Goal: Task Accomplishment & Management: Manage account settings

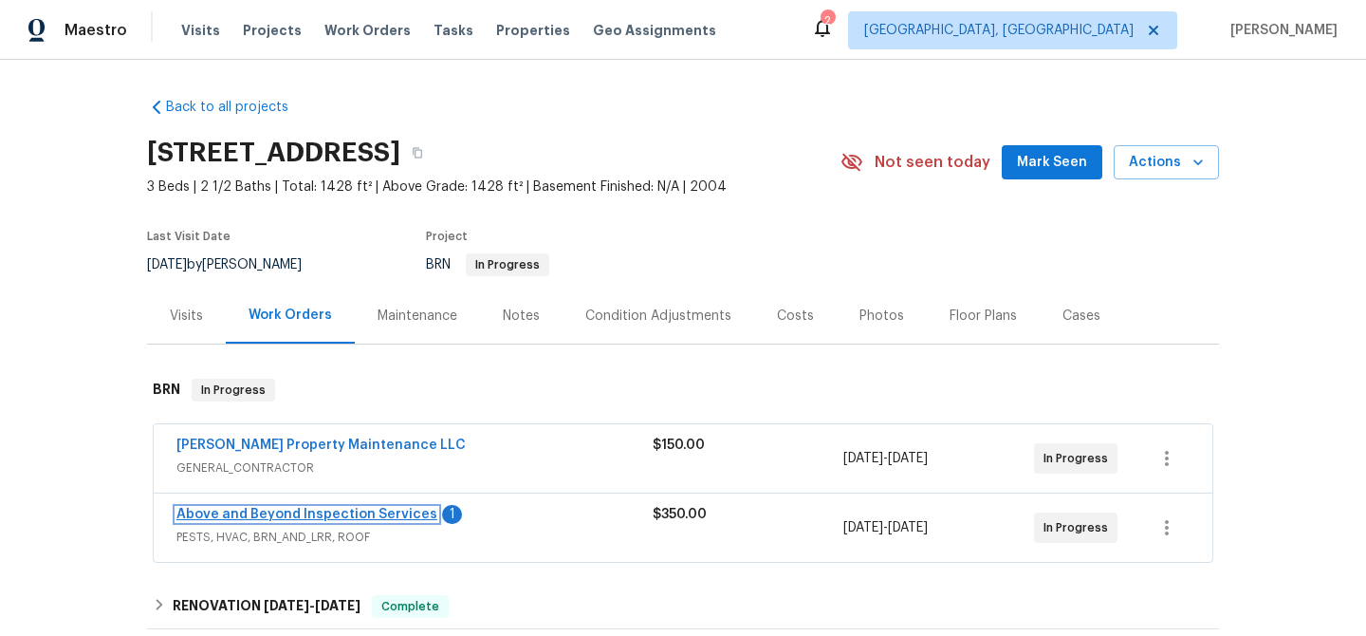
click at [250, 512] on link "Above and Beyond Inspection Services" at bounding box center [306, 513] width 261 height 13
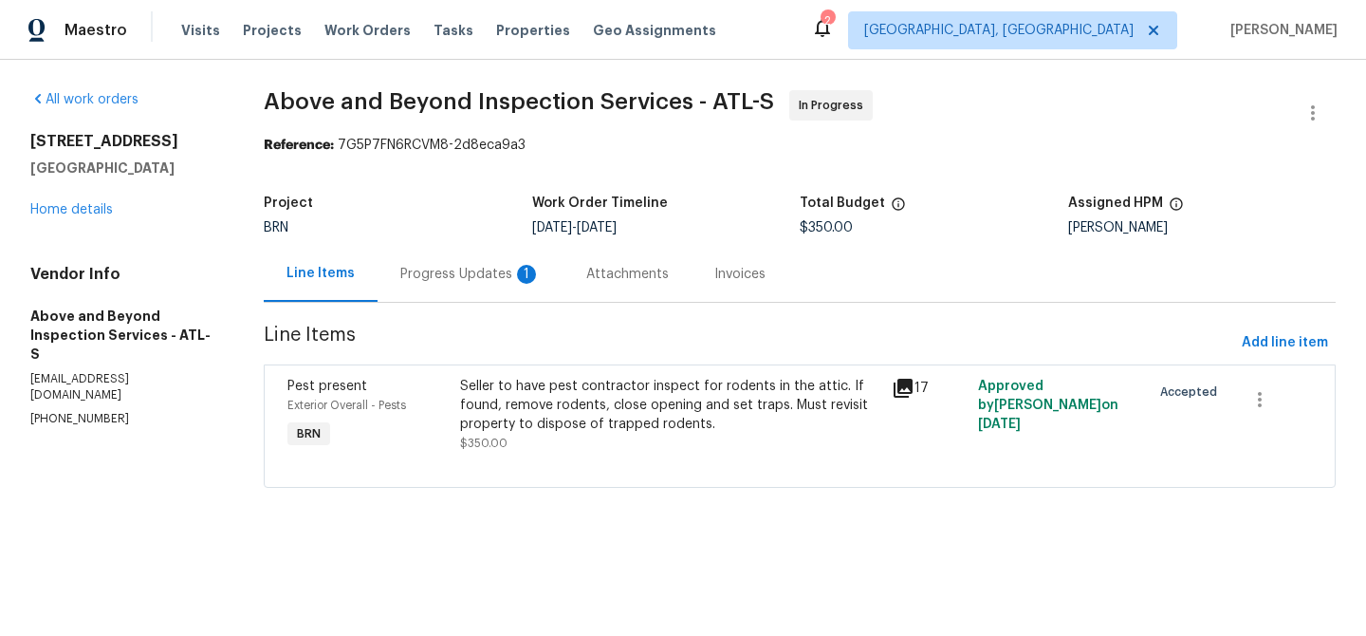
click at [508, 278] on div "Progress Updates 1" at bounding box center [470, 274] width 140 height 19
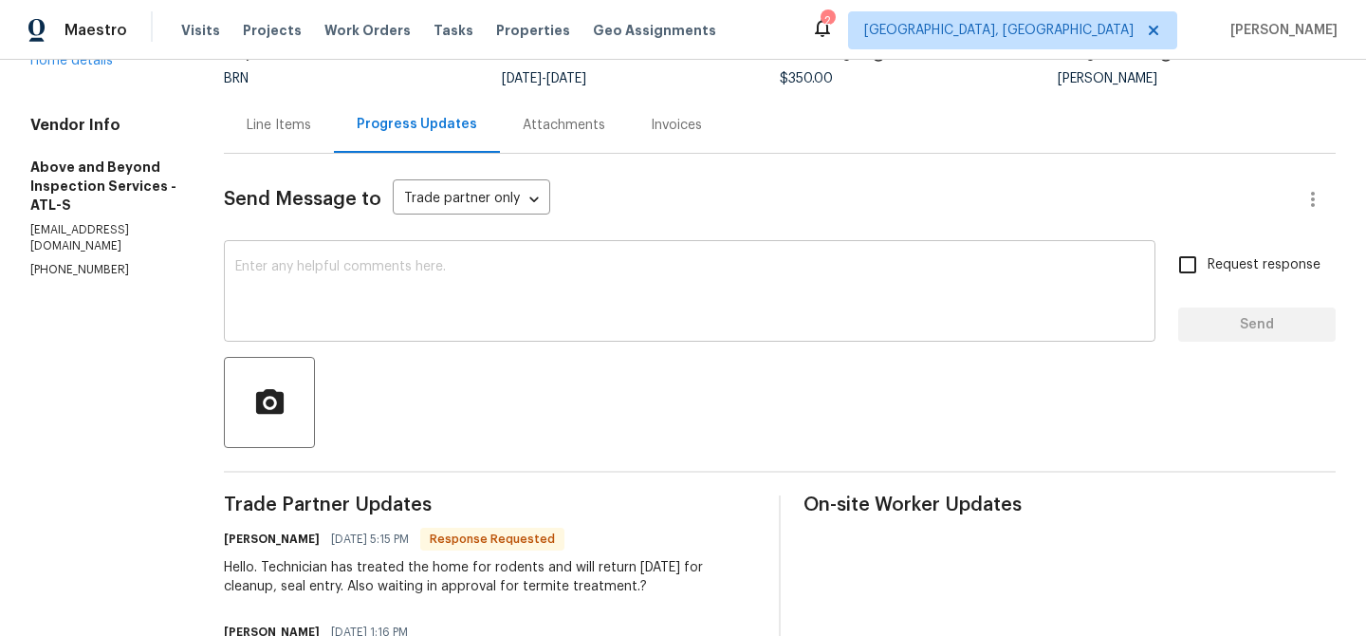
scroll to position [160, 0]
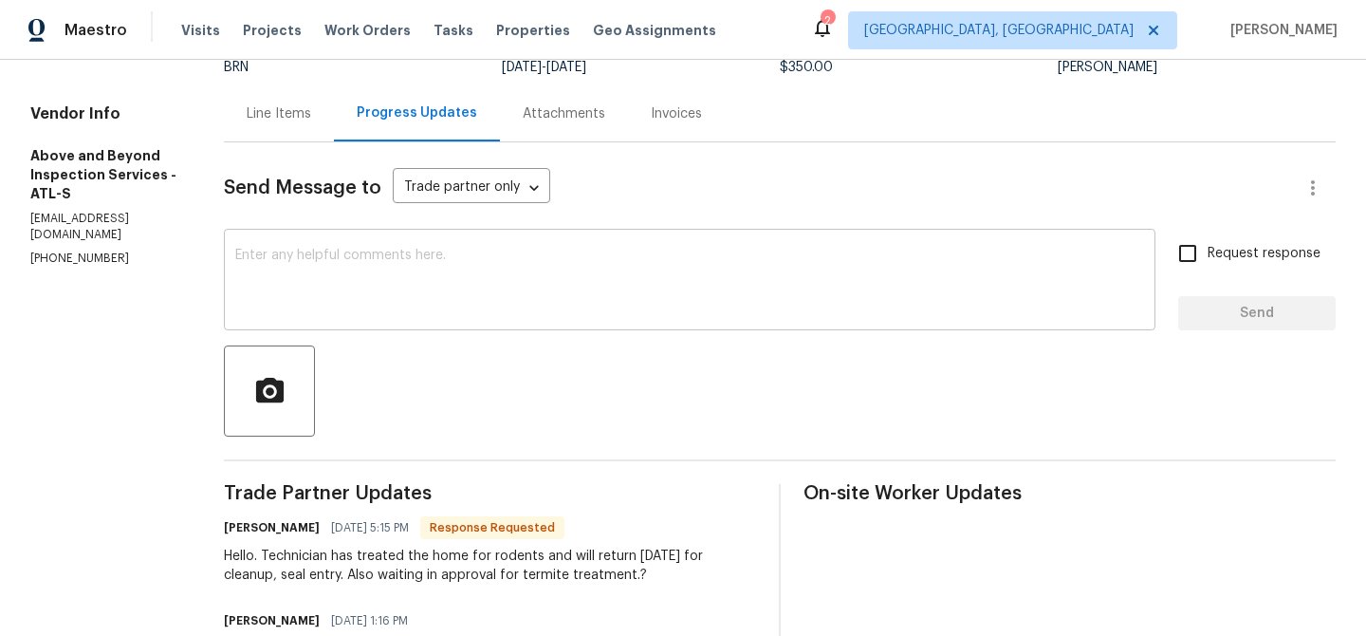
click at [398, 310] on textarea at bounding box center [689, 282] width 909 height 66
click at [567, 552] on div "Hello. Technician has treated the home for rodents and will return in 3 days fo…" at bounding box center [490, 565] width 532 height 38
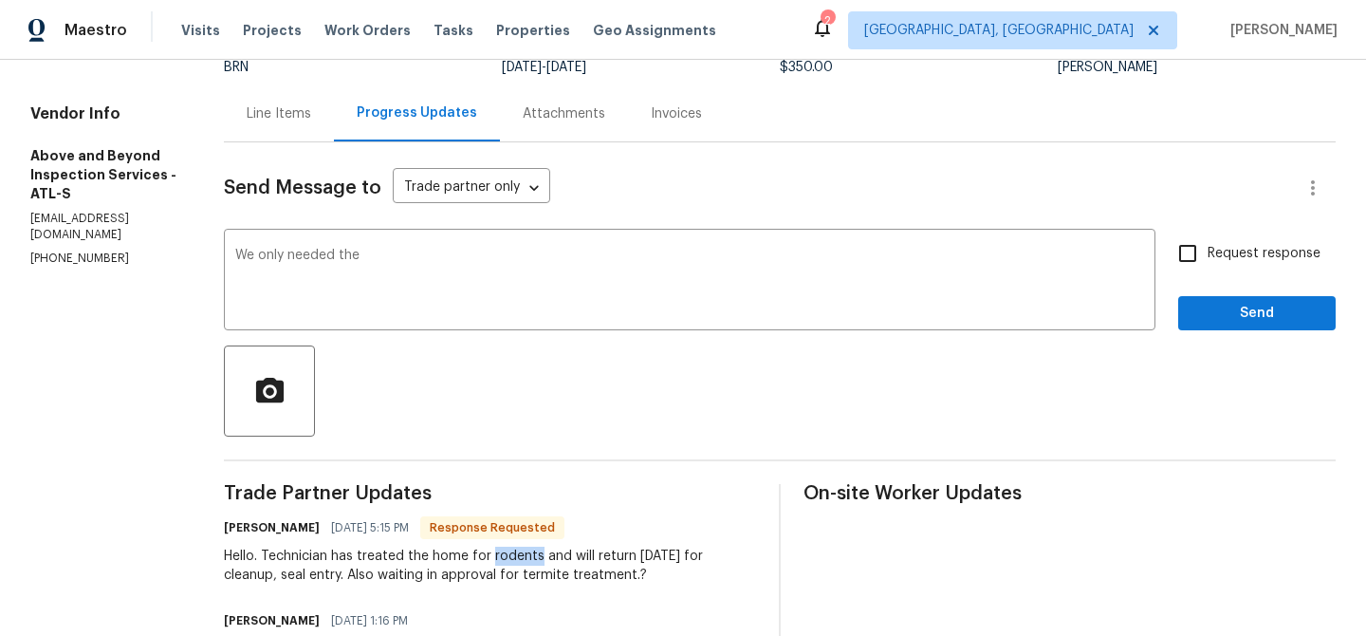
click at [567, 552] on div "Hello. Technician has treated the home for rodents and will return in 3 days fo…" at bounding box center [490, 565] width 532 height 38
copy div "rodents"
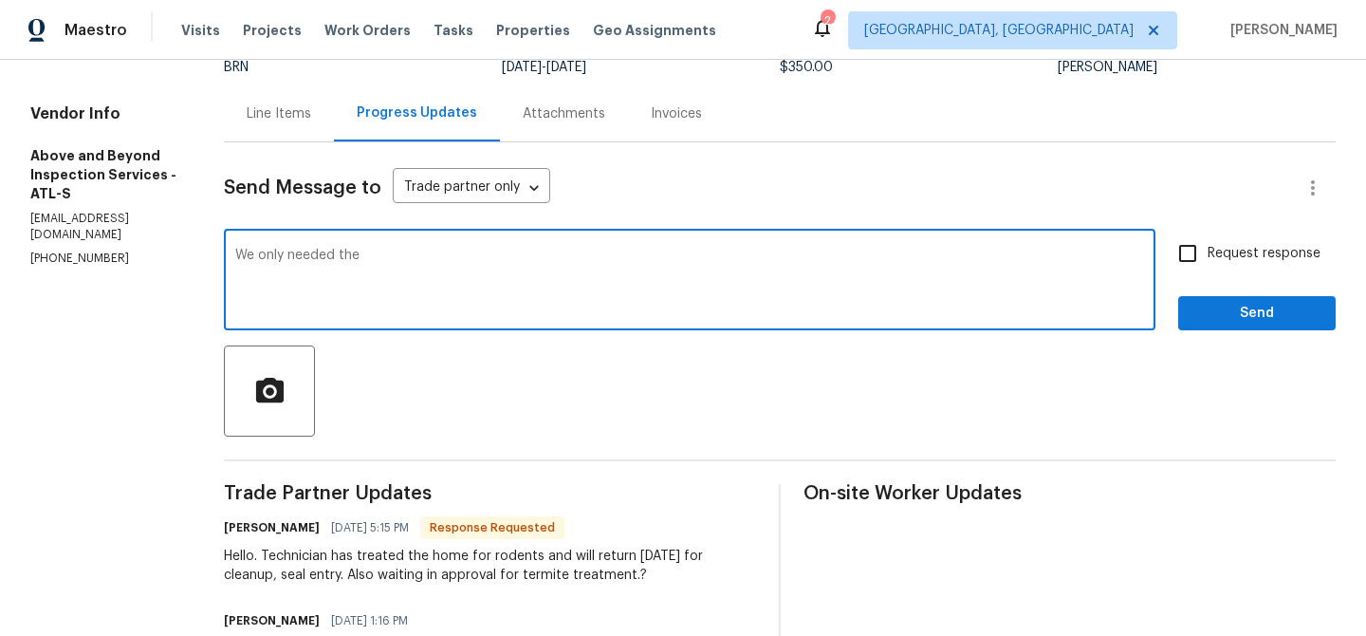
click at [435, 262] on textarea "We only needed the" at bounding box center [689, 282] width 909 height 66
paste textarea "rodents"
type textarea "We only needed the rodent treatments to be done as per the scope"
click at [413, 254] on textarea "We only needed the rodent treatments to be done as per the scope" at bounding box center [689, 282] width 909 height 66
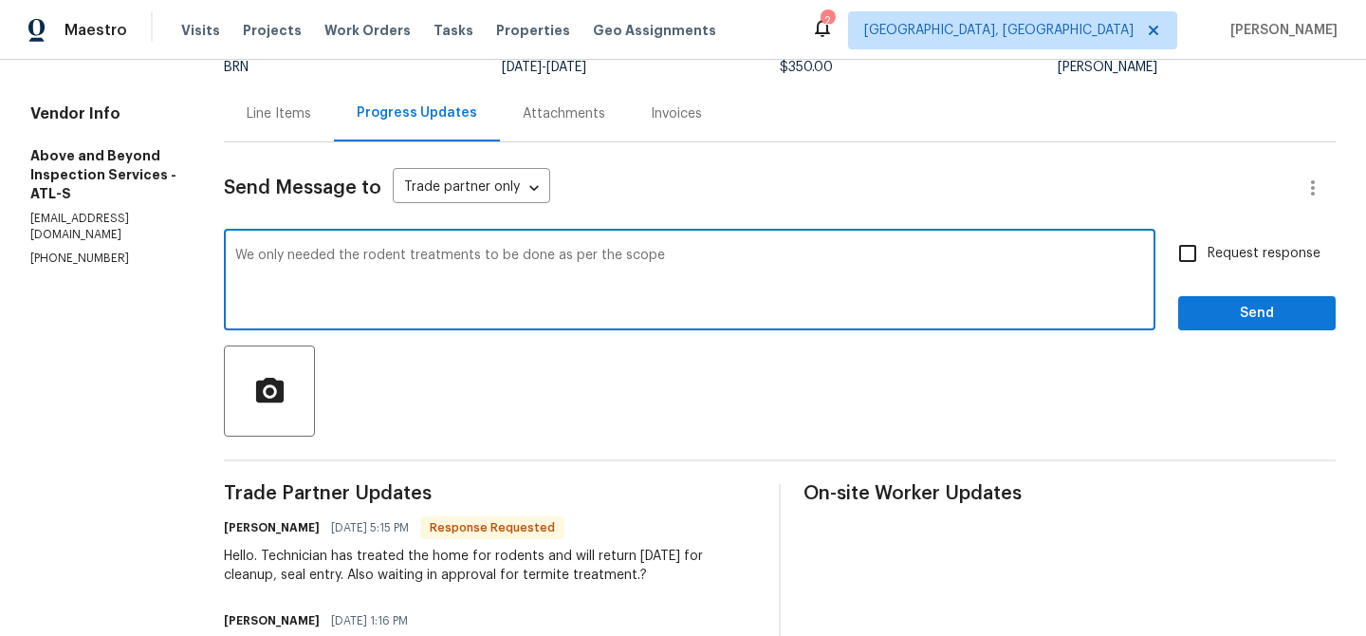
click at [413, 254] on textarea "We only needed the rodent treatments to be done as per the scope" at bounding box center [689, 282] width 909 height 66
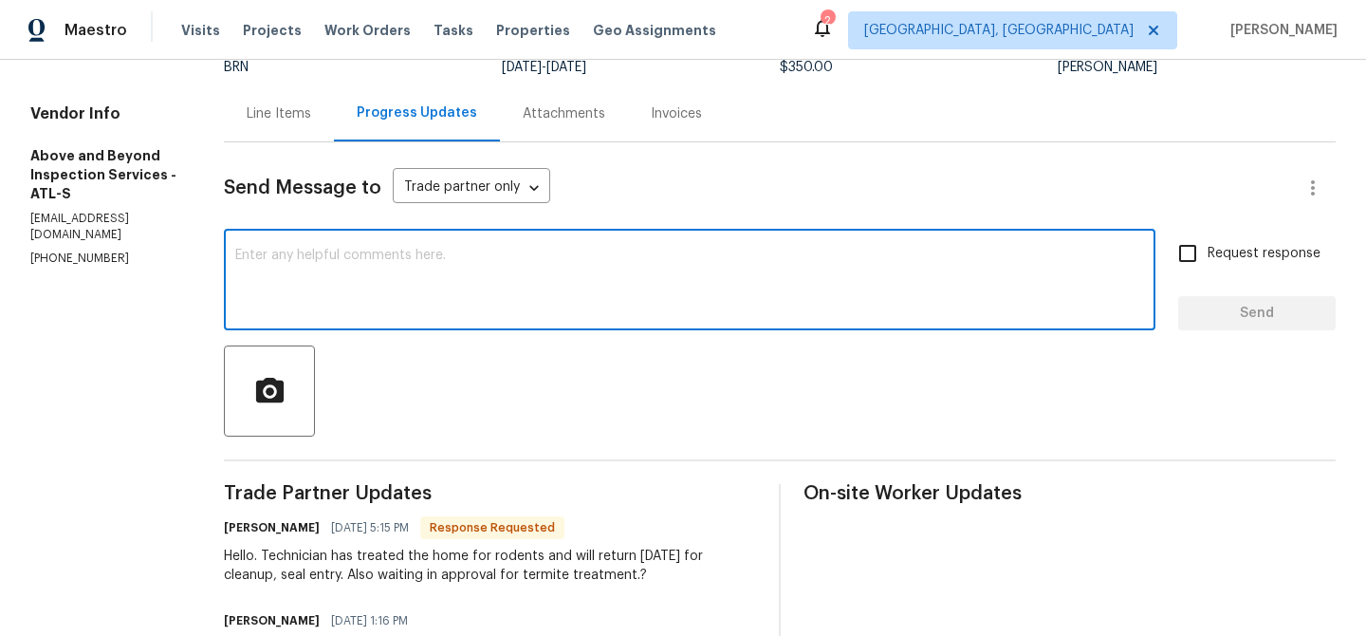
paste textarea "We only required the rodent treatments to be carried out as per the scope"
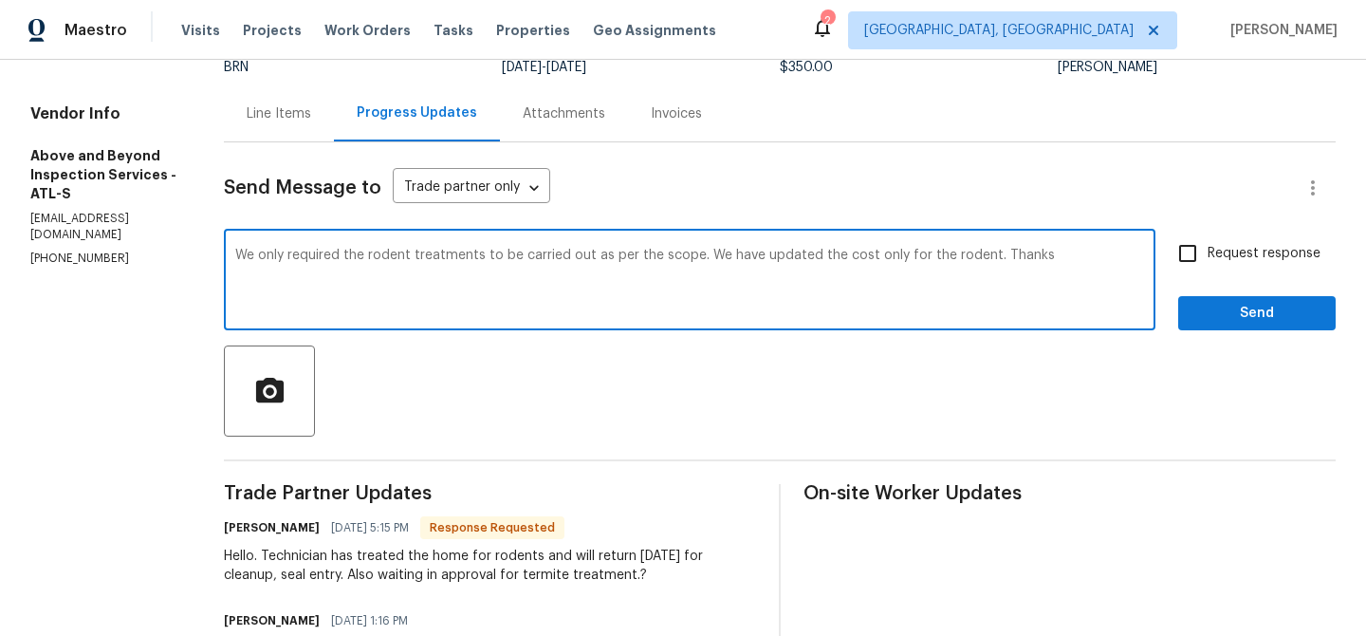
type textarea "We only required the rodent treatments to be carried out as per the scope. We h…"
click at [1281, 259] on span "Request response" at bounding box center [1263, 254] width 113 height 20
click at [1207, 259] on input "Request response" at bounding box center [1188, 253] width 40 height 40
checkbox input "true"
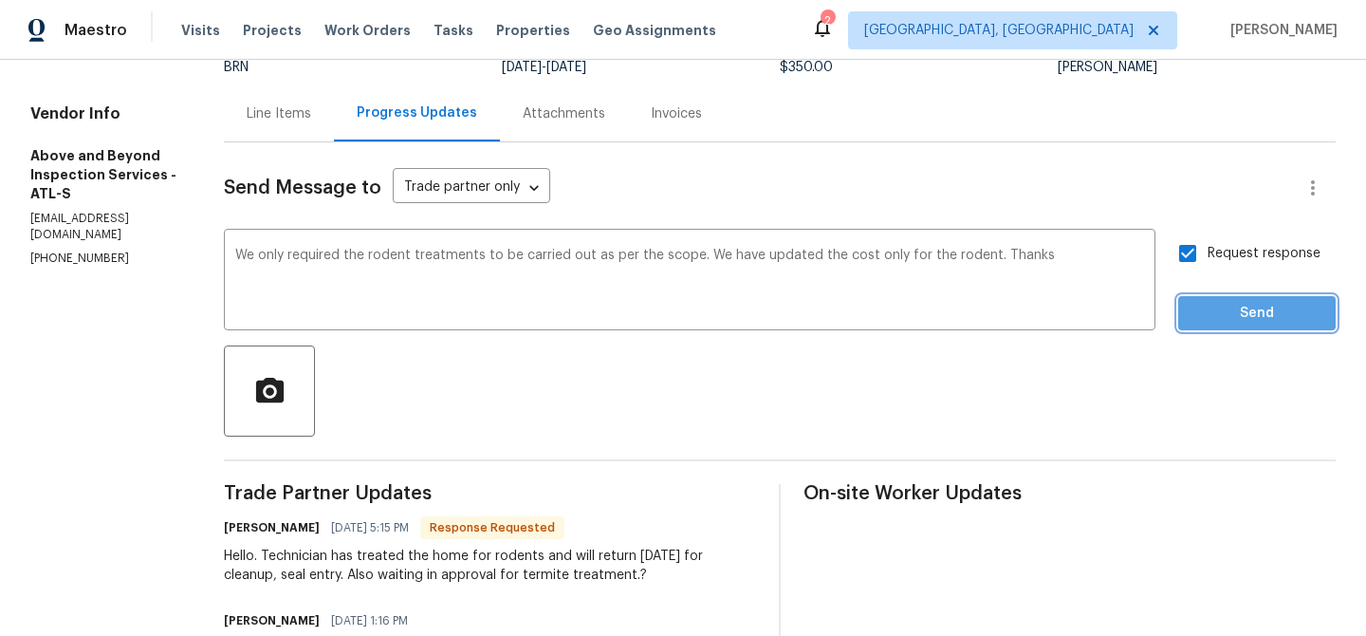
click at [1244, 304] on span "Send" at bounding box center [1256, 314] width 127 height 24
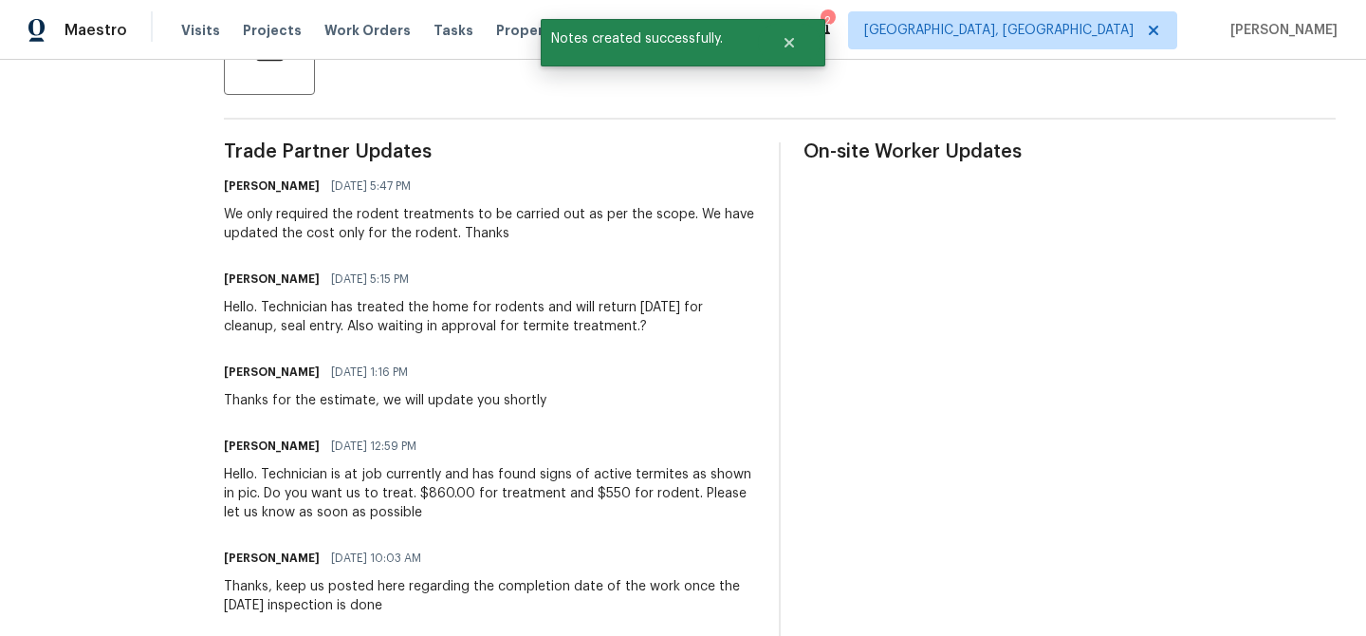
scroll to position [535, 0]
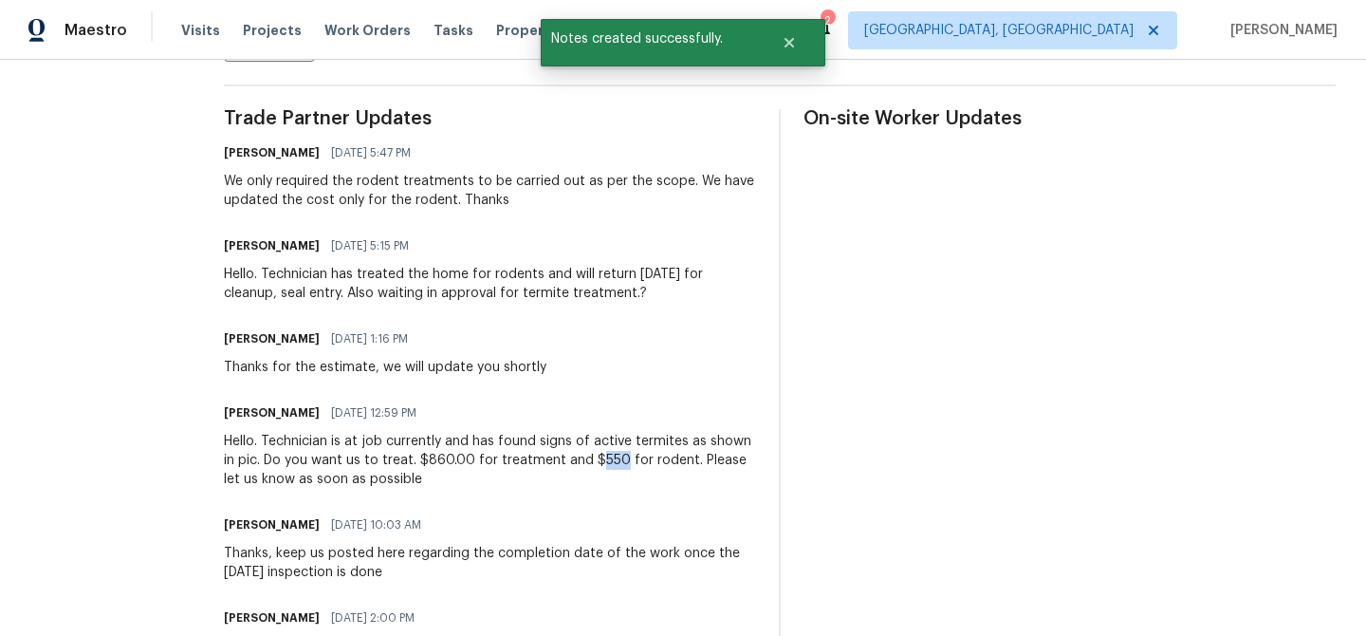
drag, startPoint x: 728, startPoint y: 461, endPoint x: 706, endPoint y: 460, distance: 21.8
click at [706, 461] on div "Hello. Technician is at job currently and has found signs of active termites as…" at bounding box center [490, 460] width 532 height 57
copy div "550"
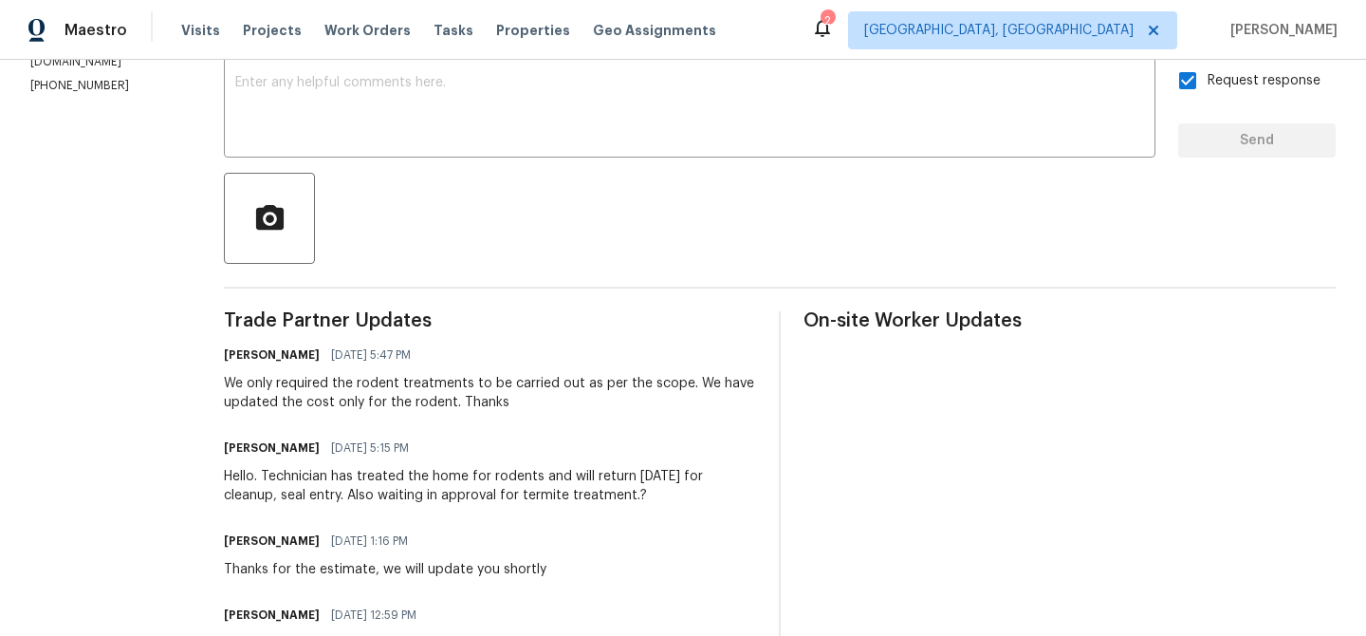
scroll to position [36, 0]
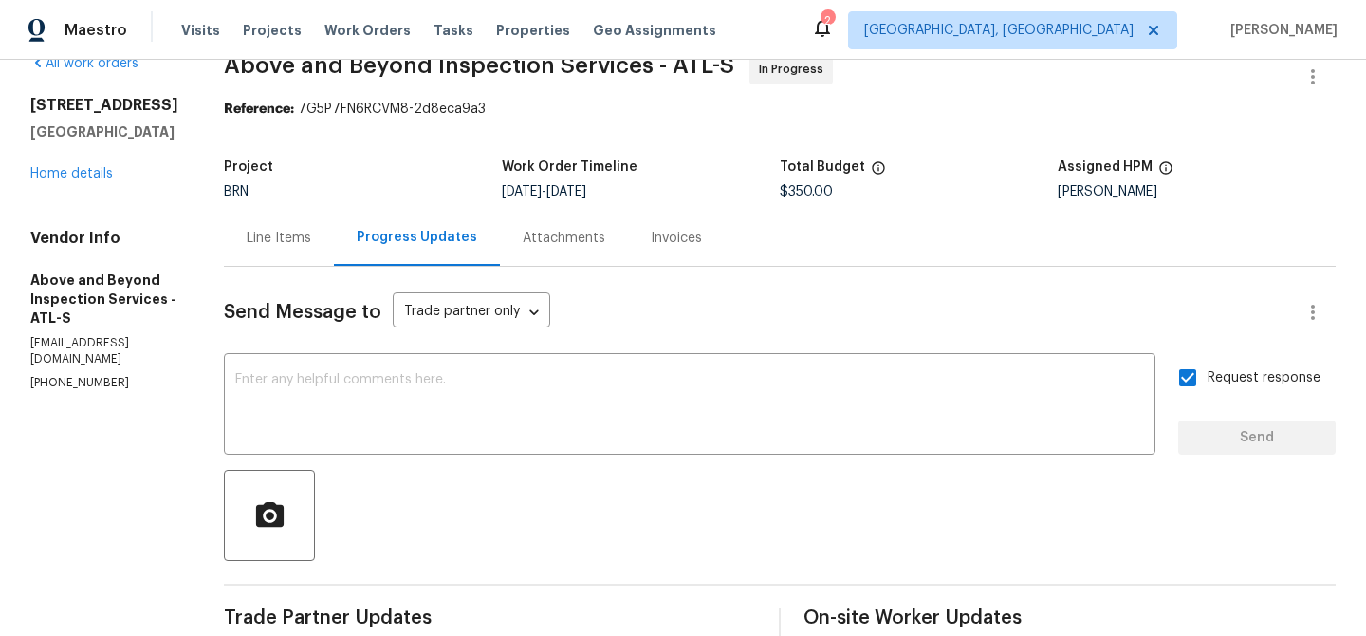
click at [359, 304] on span "Send Message to" at bounding box center [302, 312] width 157 height 19
click at [334, 253] on div "Line Items" at bounding box center [279, 238] width 110 height 56
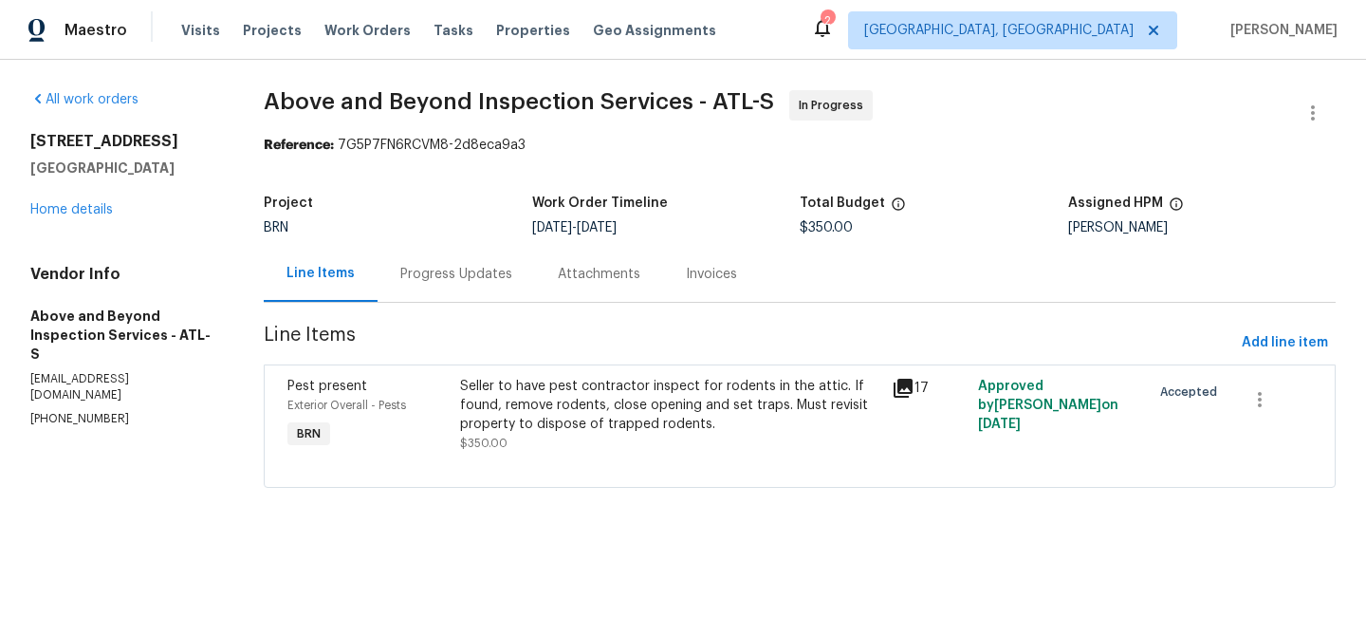
click at [566, 429] on div "Seller to have pest contractor inspect for rodents in the attic. If found, remo…" at bounding box center [670, 405] width 420 height 57
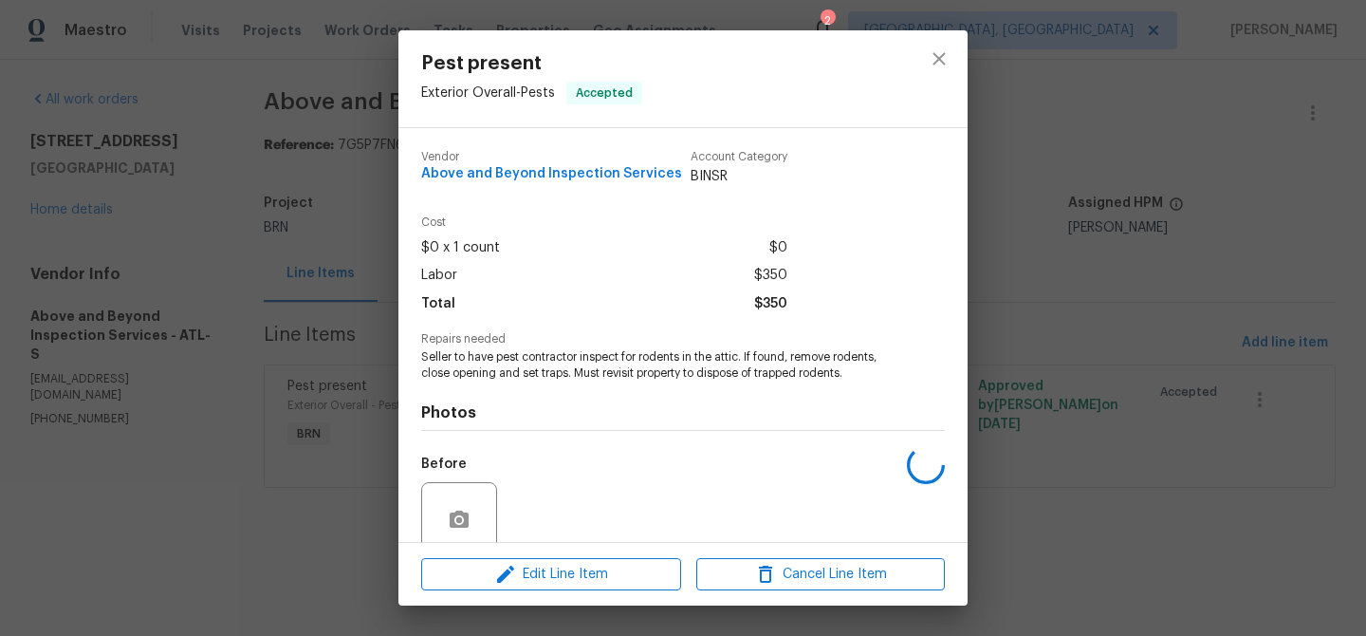
scroll to position [158, 0]
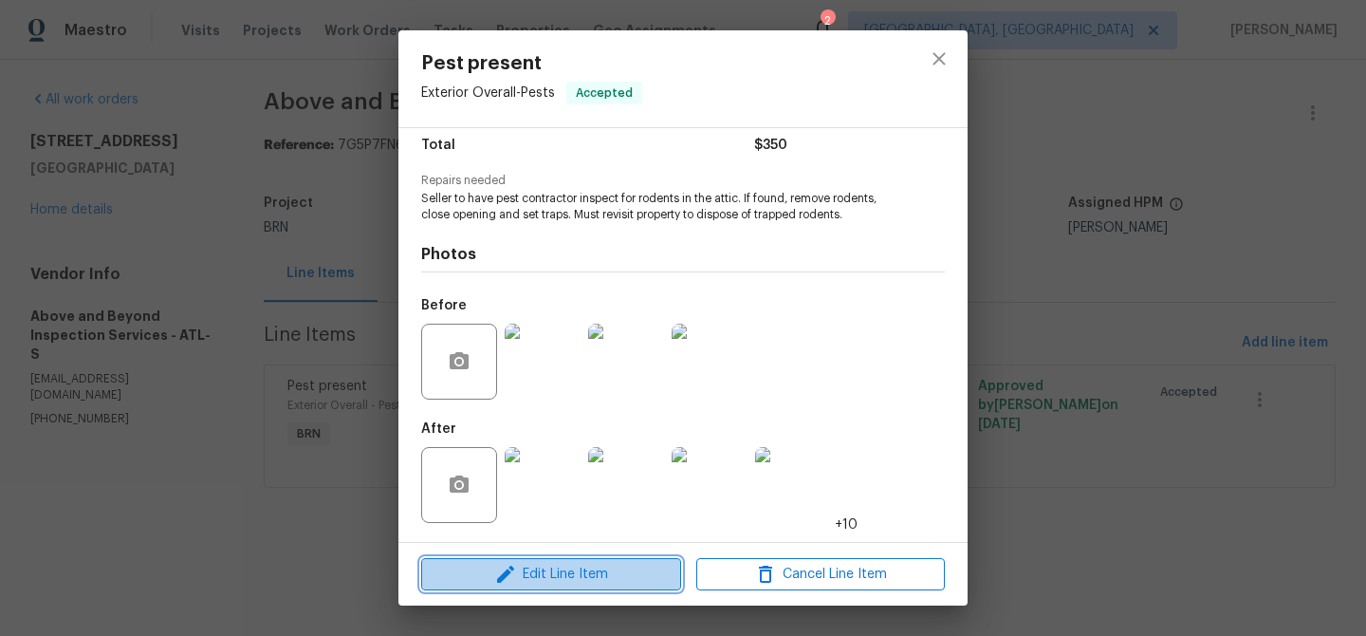
click at [551, 559] on button "Edit Line Item" at bounding box center [551, 574] width 260 height 33
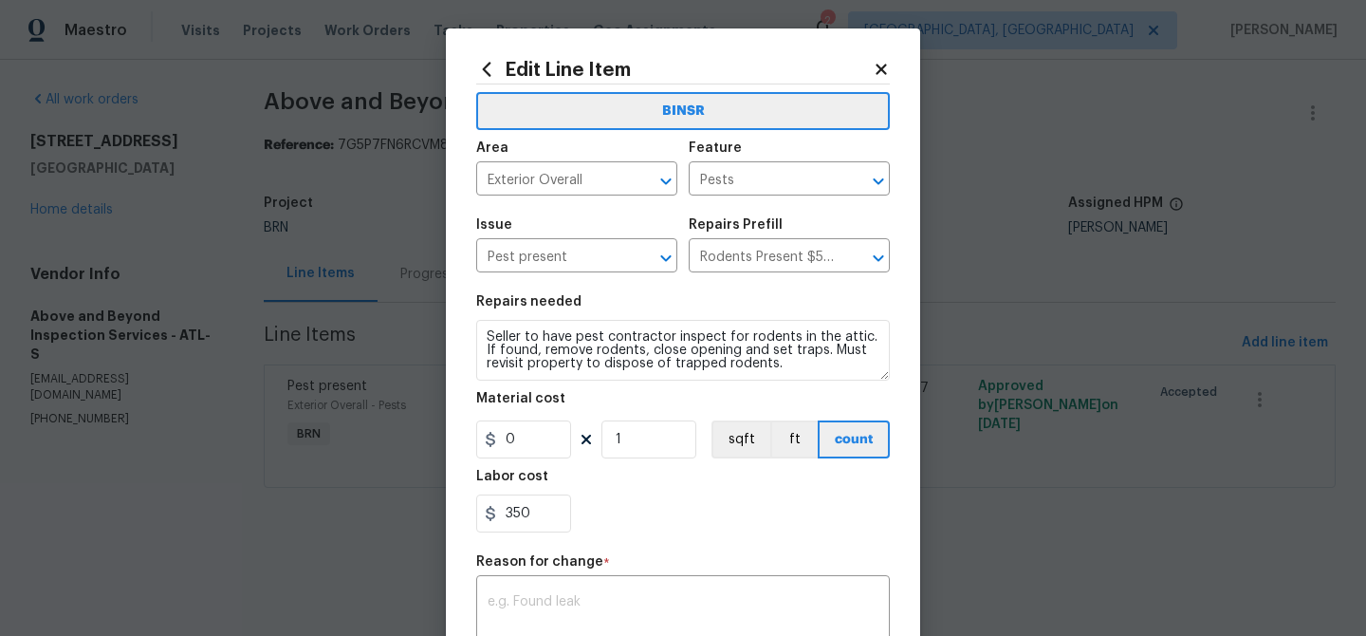
click at [534, 492] on div "Labor cost" at bounding box center [683, 482] width 414 height 25
click at [540, 516] on input "350" at bounding box center [523, 513] width 95 height 38
type input "3"
paste input "550"
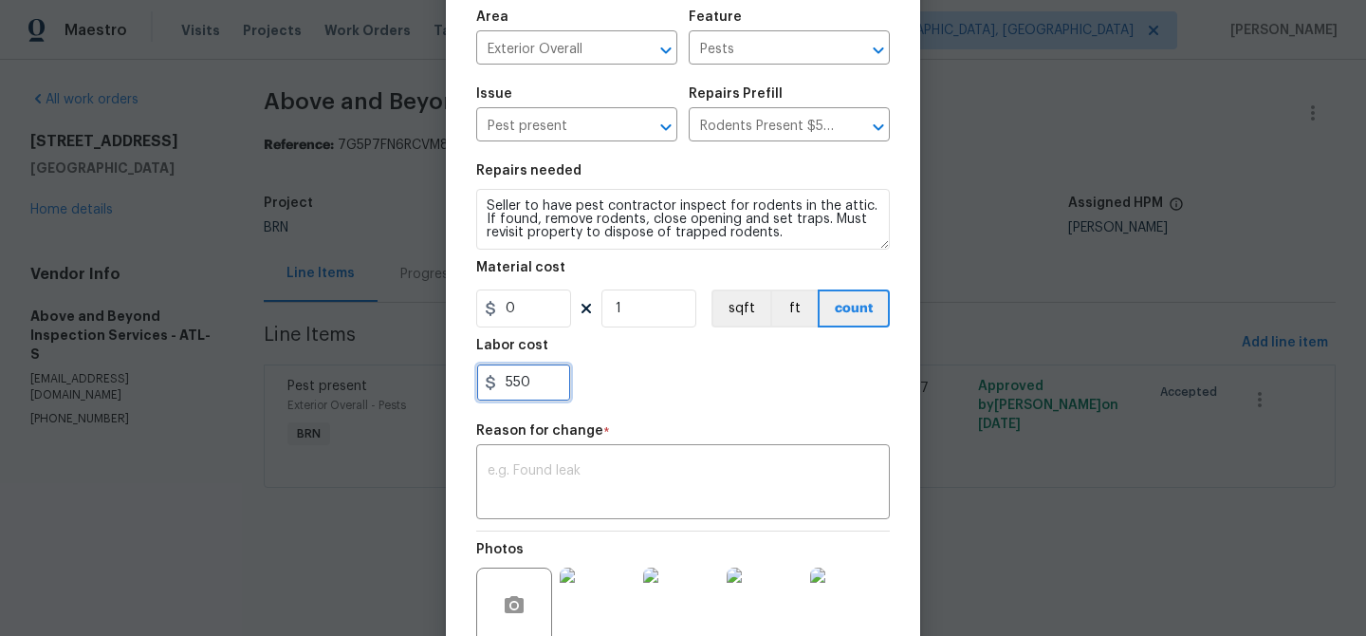
scroll to position [238, 0]
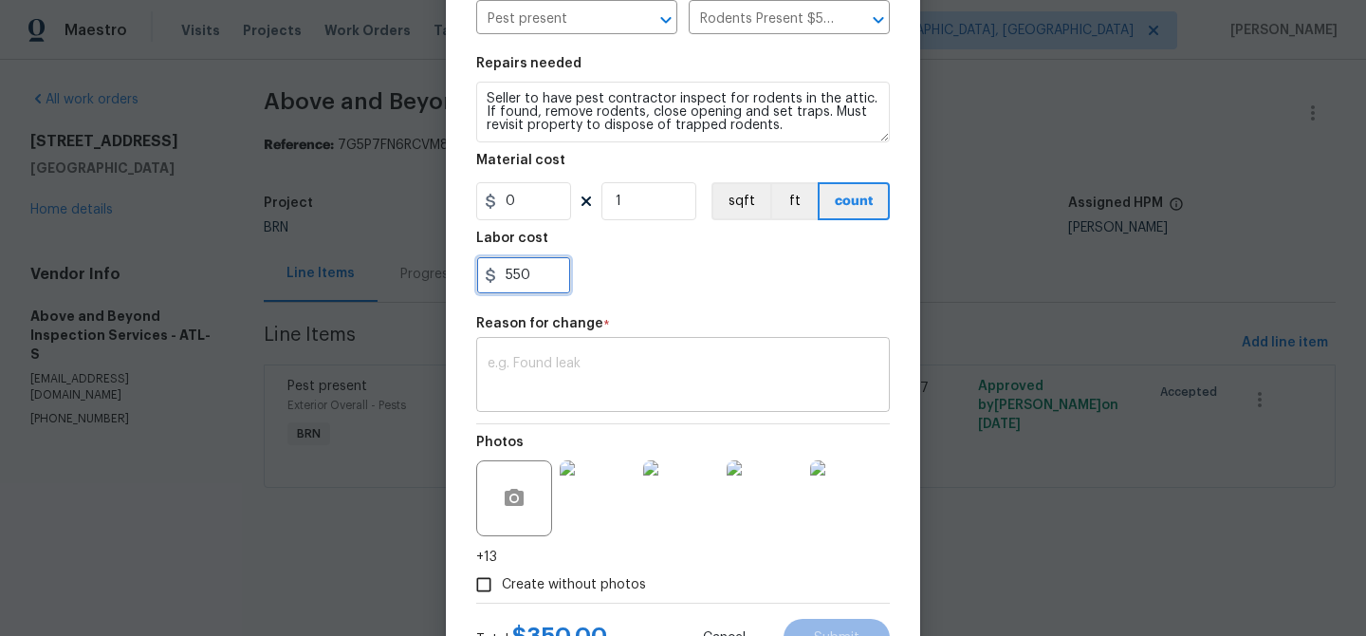
type input "550"
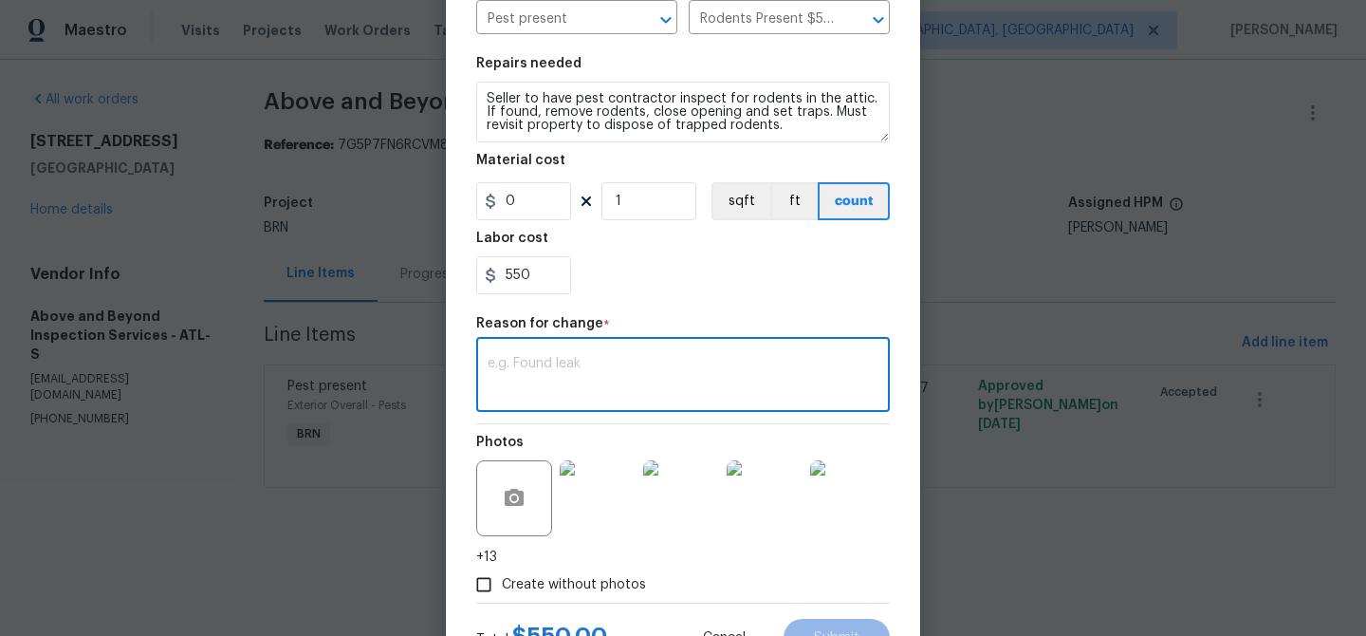
click at [587, 366] on textarea at bounding box center [683, 377] width 391 height 40
paste textarea "(AM) Updated per BR approval"
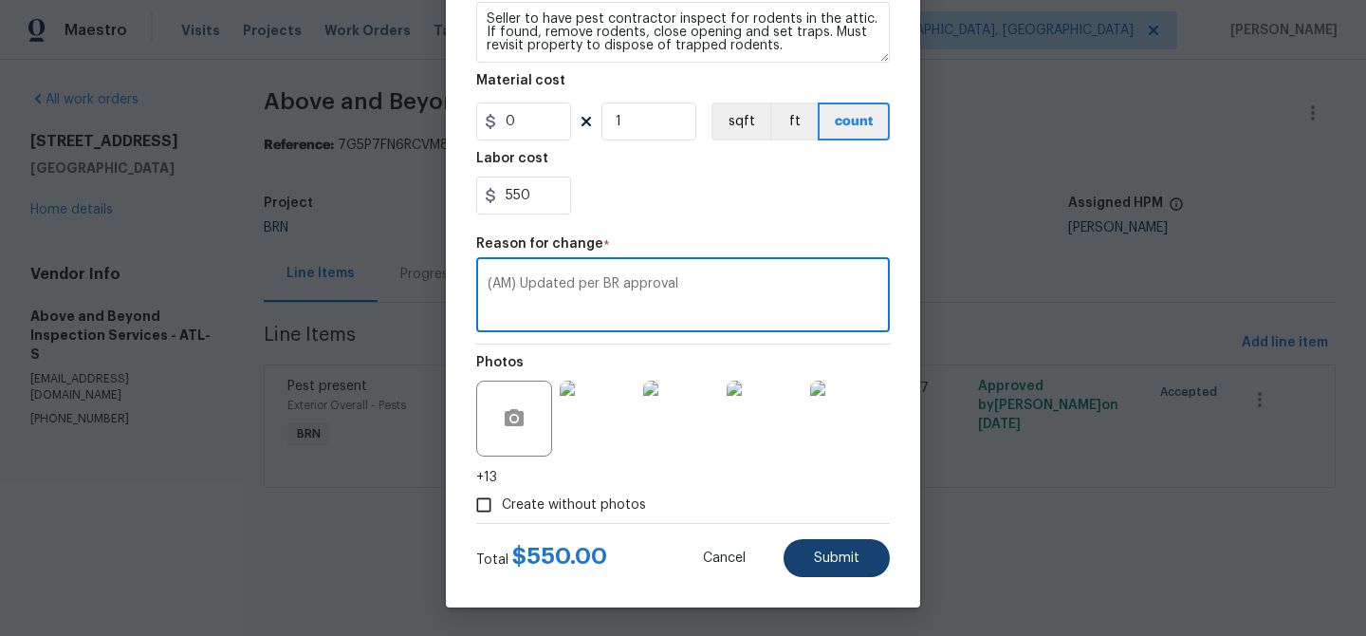
type textarea "(AM) Updated per BR approval"
click at [829, 560] on span "Submit" at bounding box center [837, 558] width 46 height 14
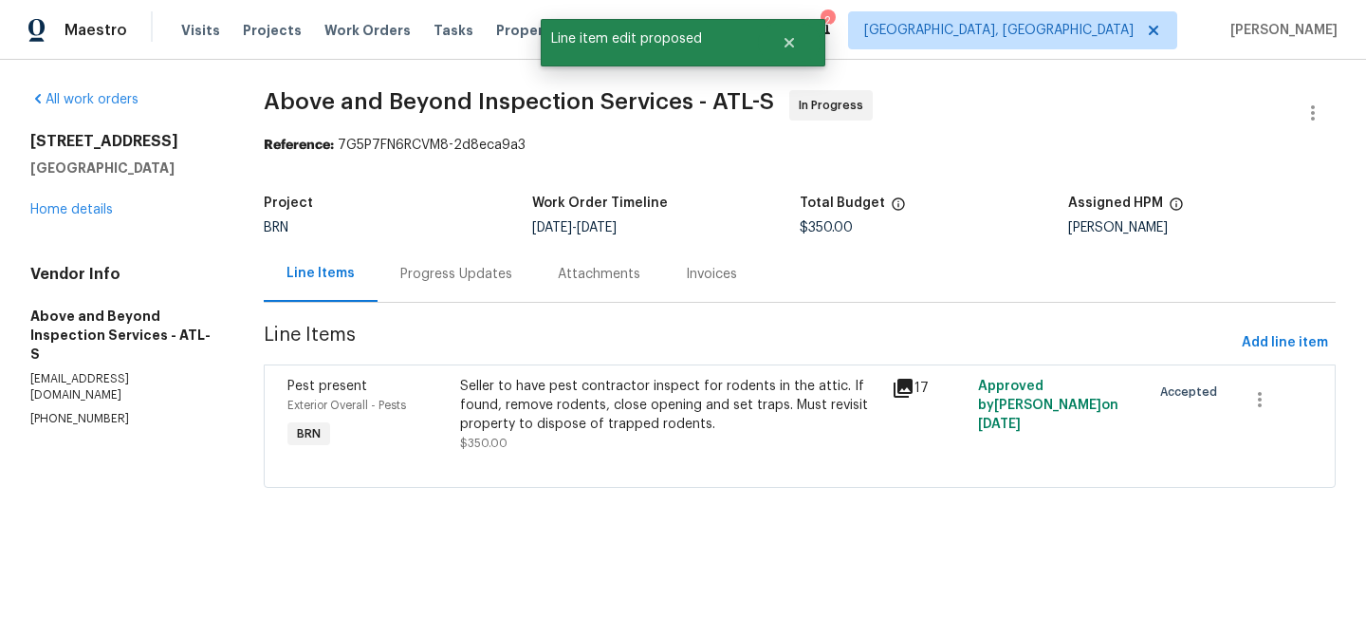
scroll to position [0, 0]
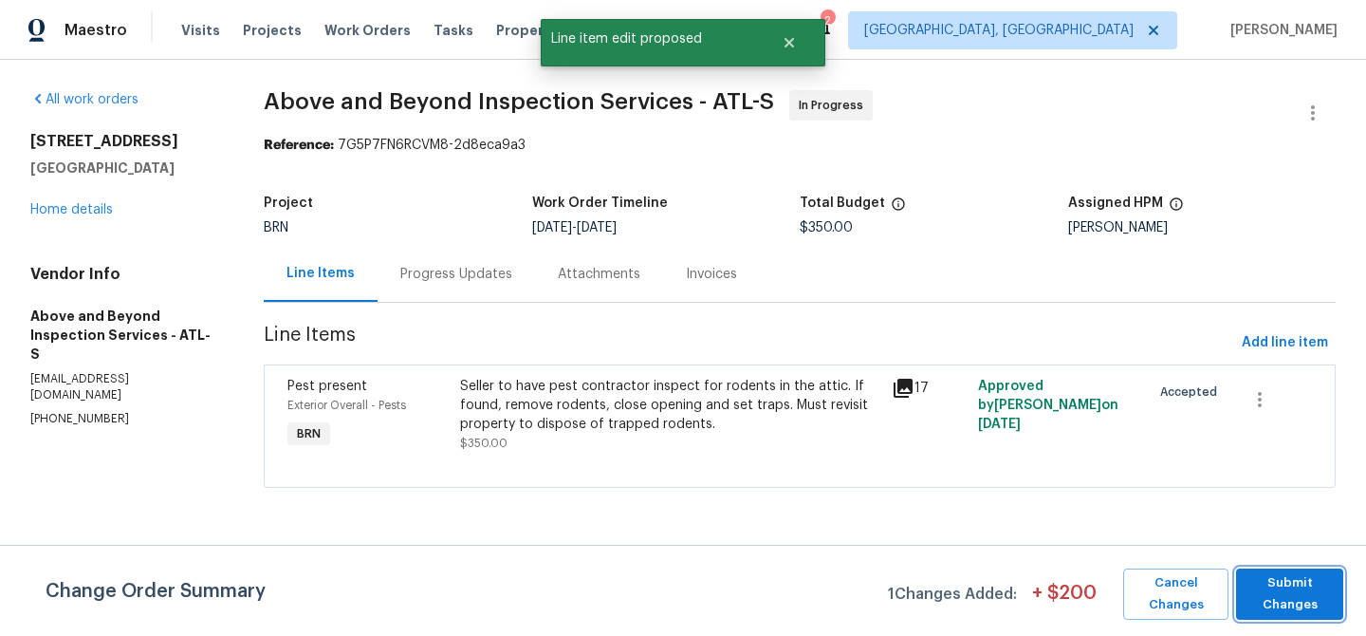
click at [1284, 589] on span "Submit Changes" at bounding box center [1289, 594] width 88 height 44
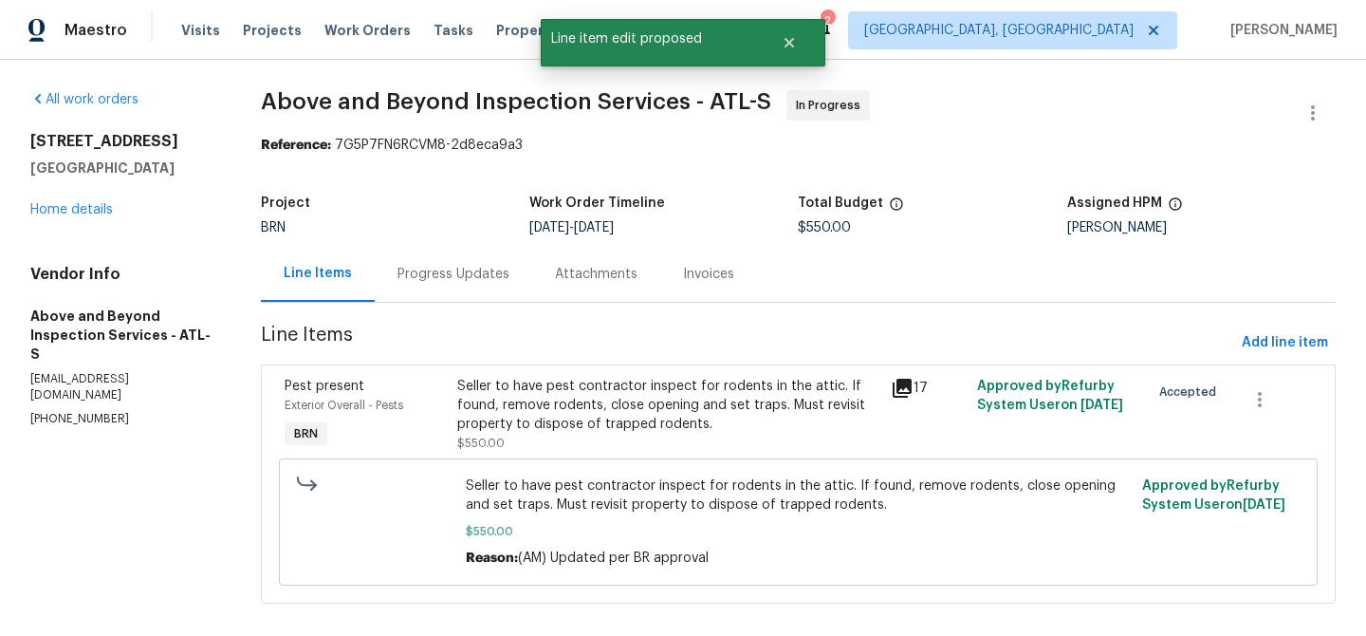
click at [455, 258] on div "Progress Updates" at bounding box center [453, 274] width 157 height 56
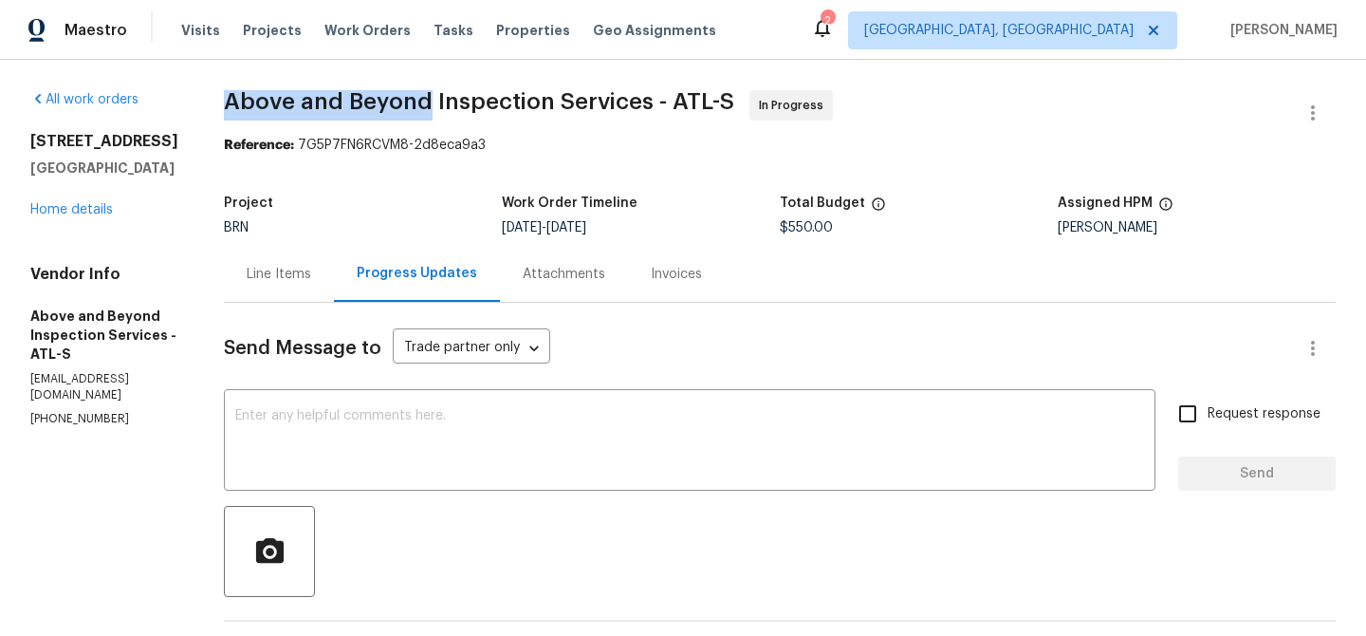
drag, startPoint x: 275, startPoint y: 90, endPoint x: 488, endPoint y: 98, distance: 213.6
copy span "Above and Beyond"
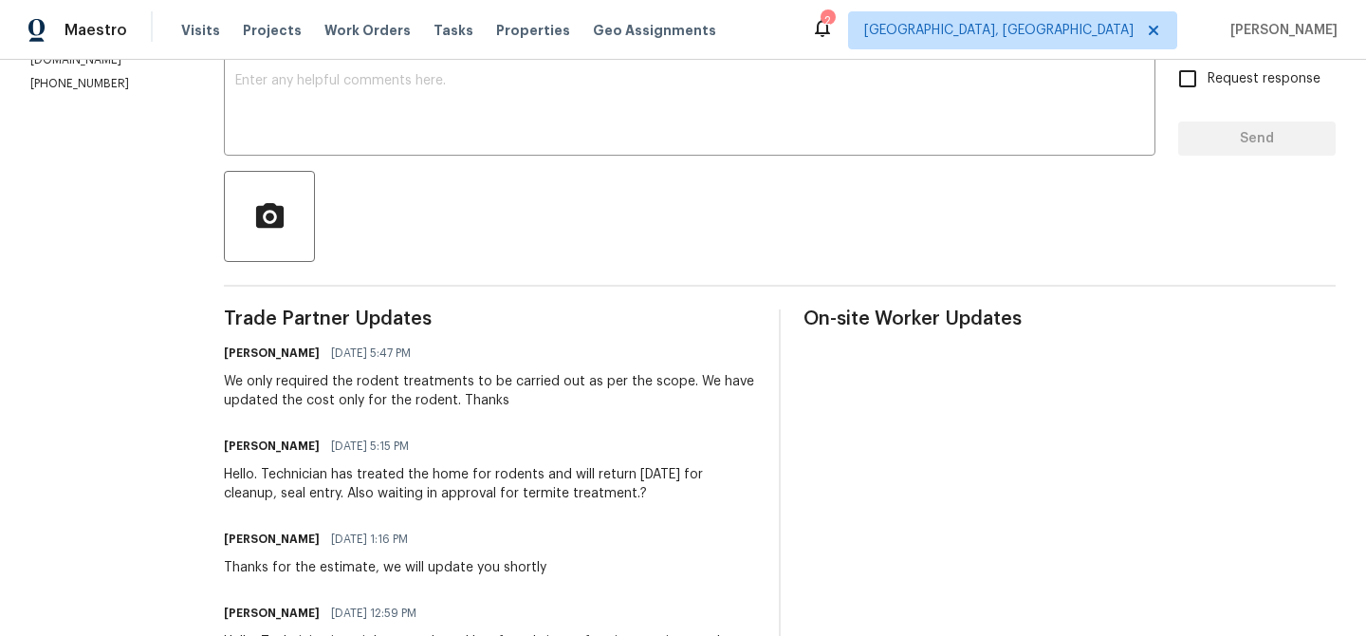
scroll to position [341, 0]
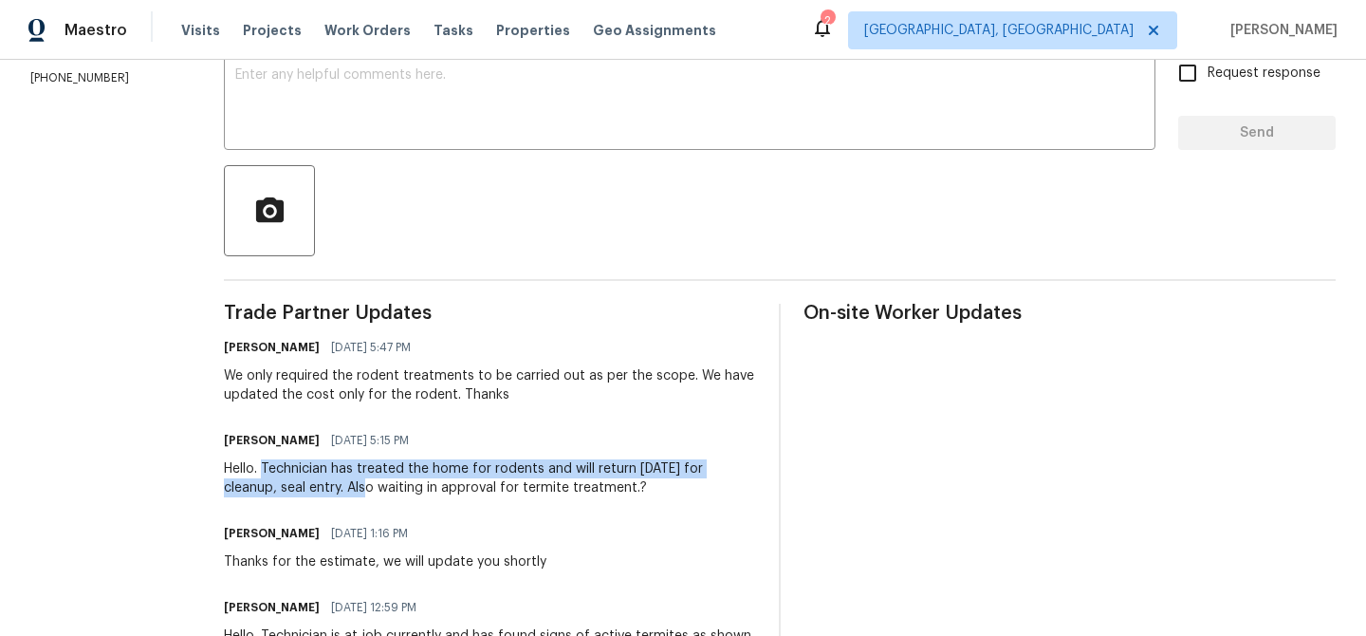
drag, startPoint x: 331, startPoint y: 468, endPoint x: 417, endPoint y: 488, distance: 88.6
click at [417, 487] on div "Hello. Technician has treated the home for rodents and will return in 3 days fo…" at bounding box center [490, 478] width 532 height 38
copy div "Technician has treated the home for rodents and will return in 3 days for clean…"
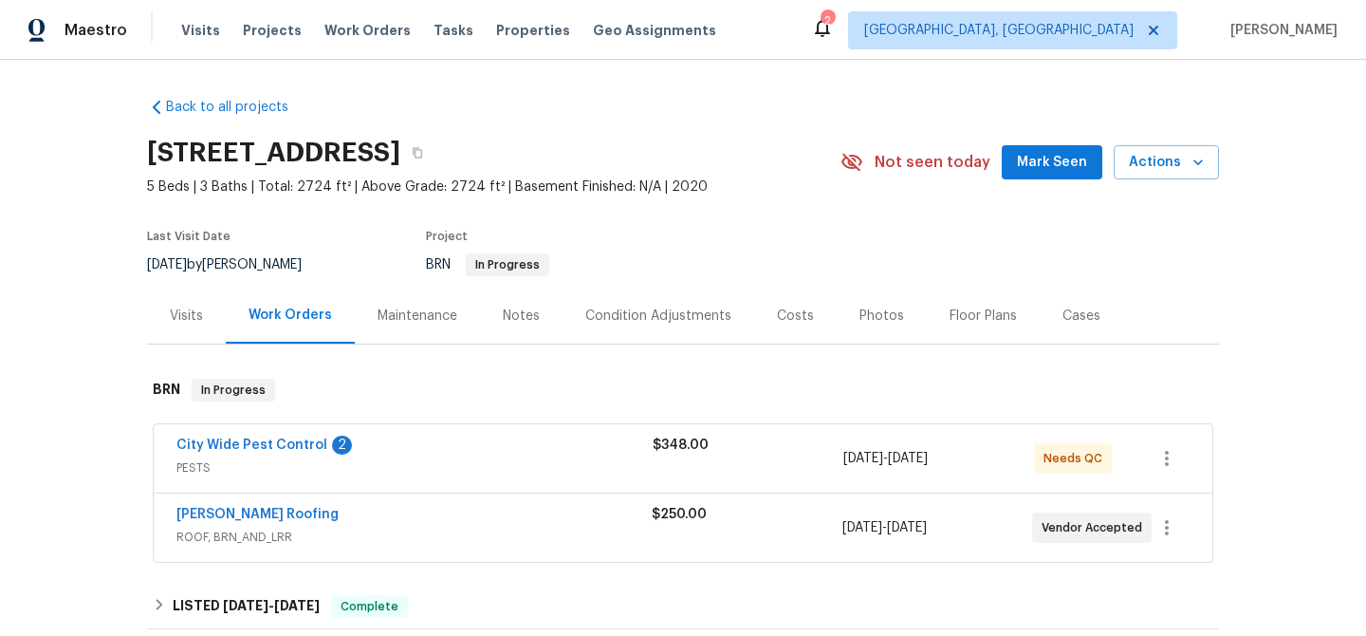
click at [220, 433] on div "City Wide Pest Control 2 PESTS $348.00 [DATE] - [DATE] Needs QC" at bounding box center [683, 458] width 1059 height 68
click at [216, 444] on link "City Wide Pest Control" at bounding box center [251, 444] width 151 height 13
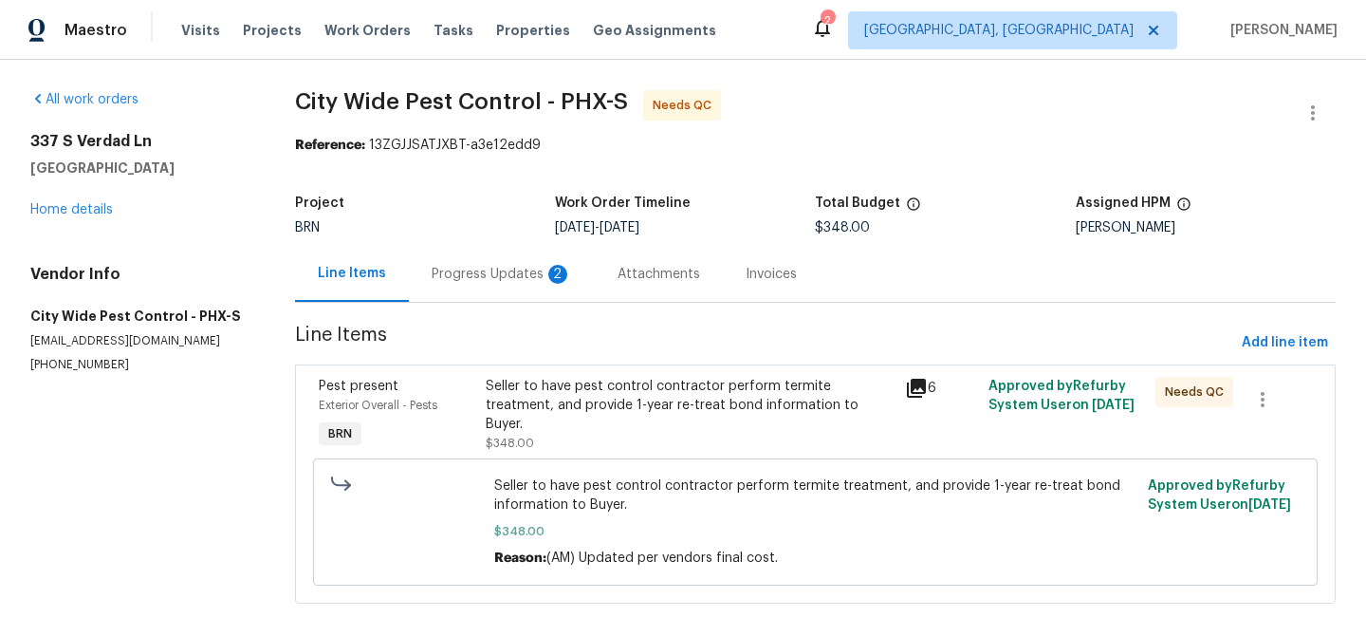
click at [484, 295] on div "Progress Updates 2" at bounding box center [502, 274] width 186 height 56
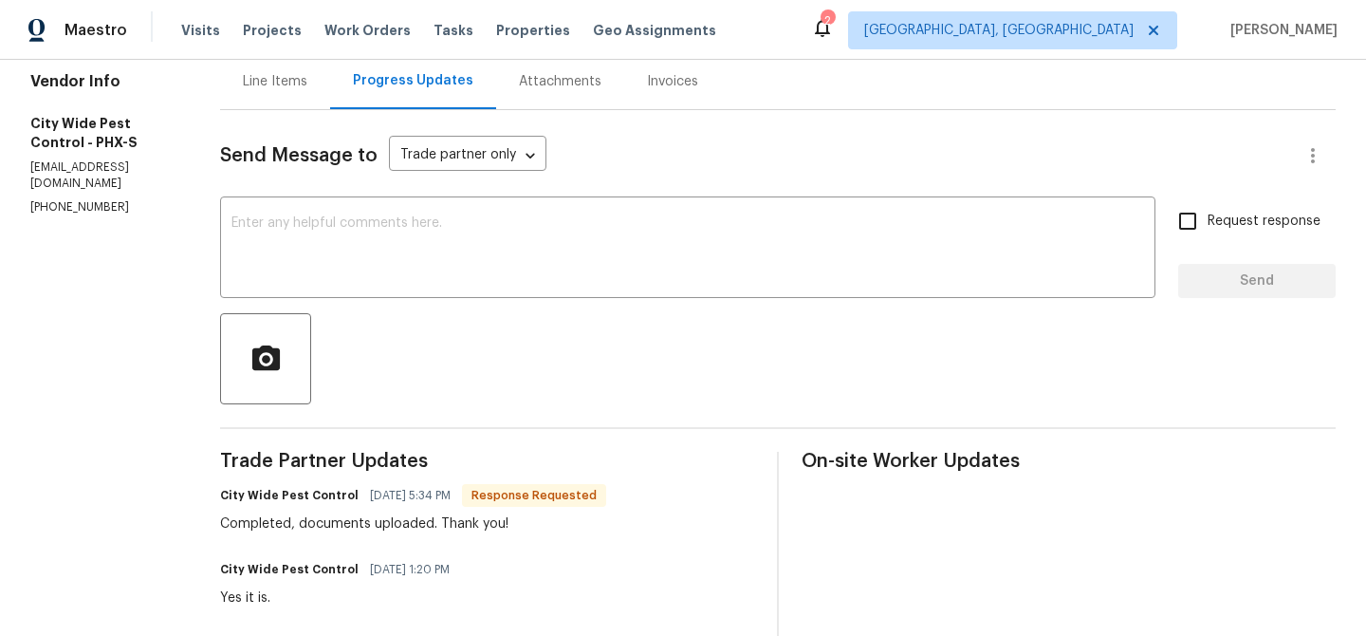
scroll to position [204, 0]
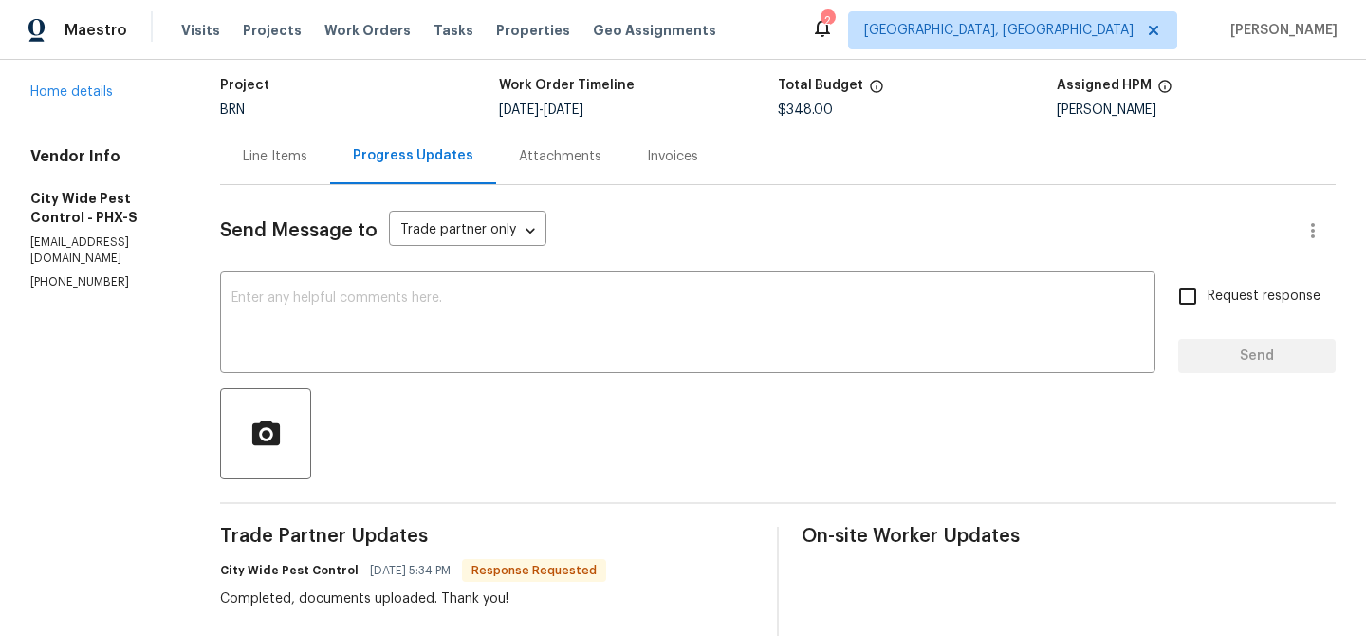
click at [264, 159] on div "Line Items" at bounding box center [275, 156] width 64 height 19
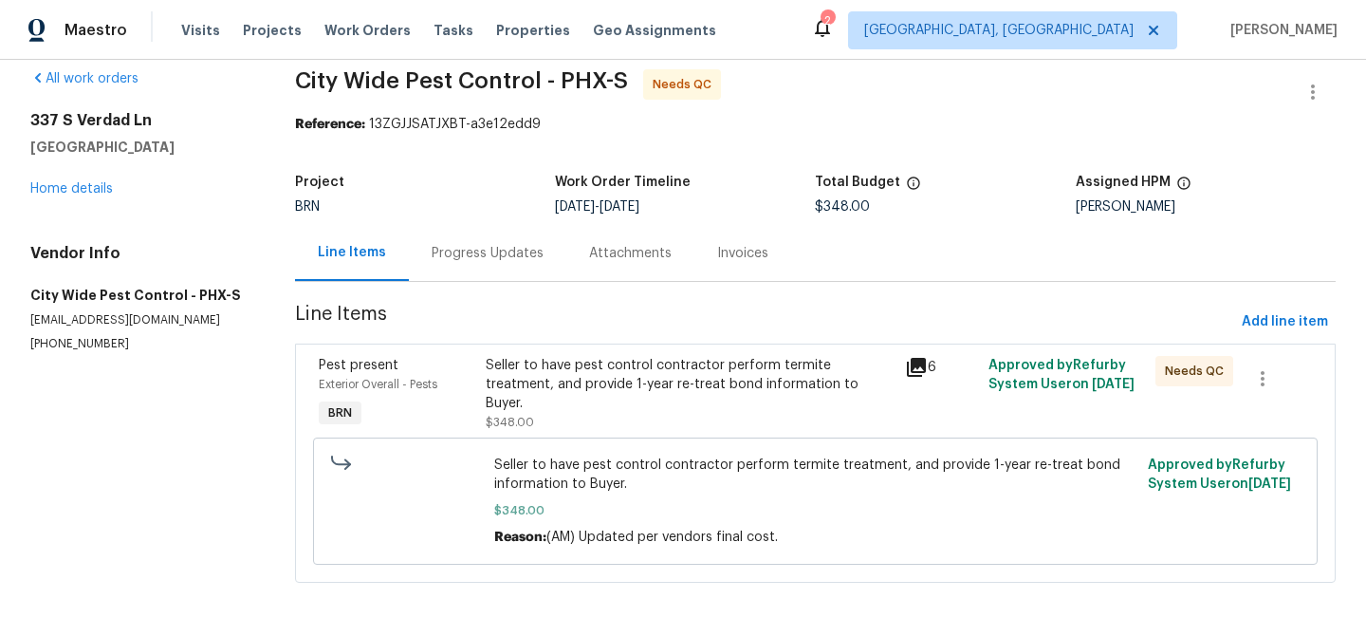
click at [508, 275] on div "Progress Updates" at bounding box center [487, 253] width 157 height 56
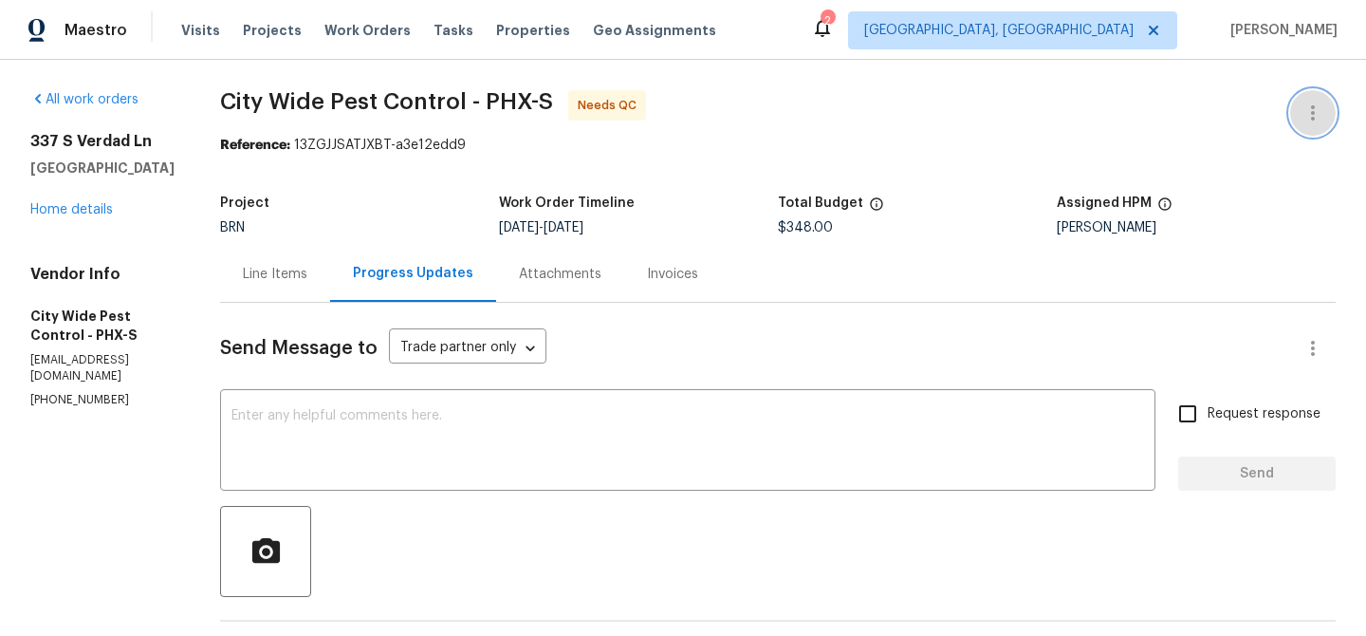
click at [1311, 95] on button "button" at bounding box center [1313, 113] width 46 height 46
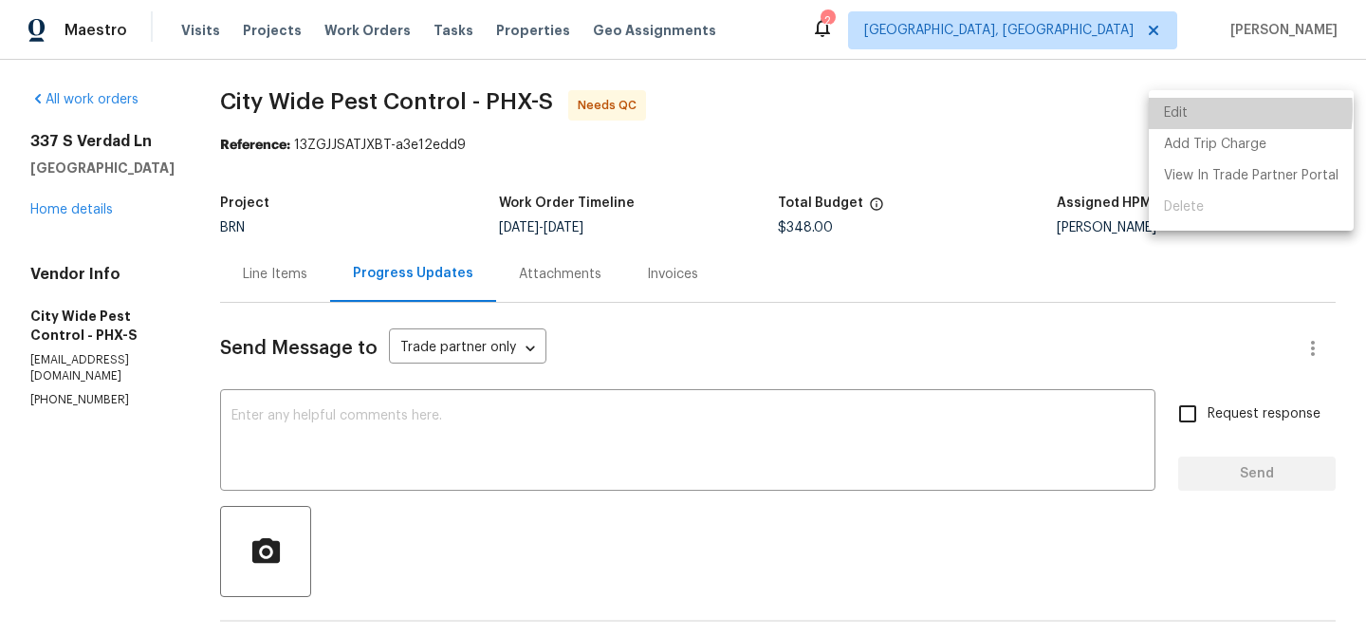
click at [1205, 110] on li "Edit" at bounding box center [1251, 113] width 205 height 31
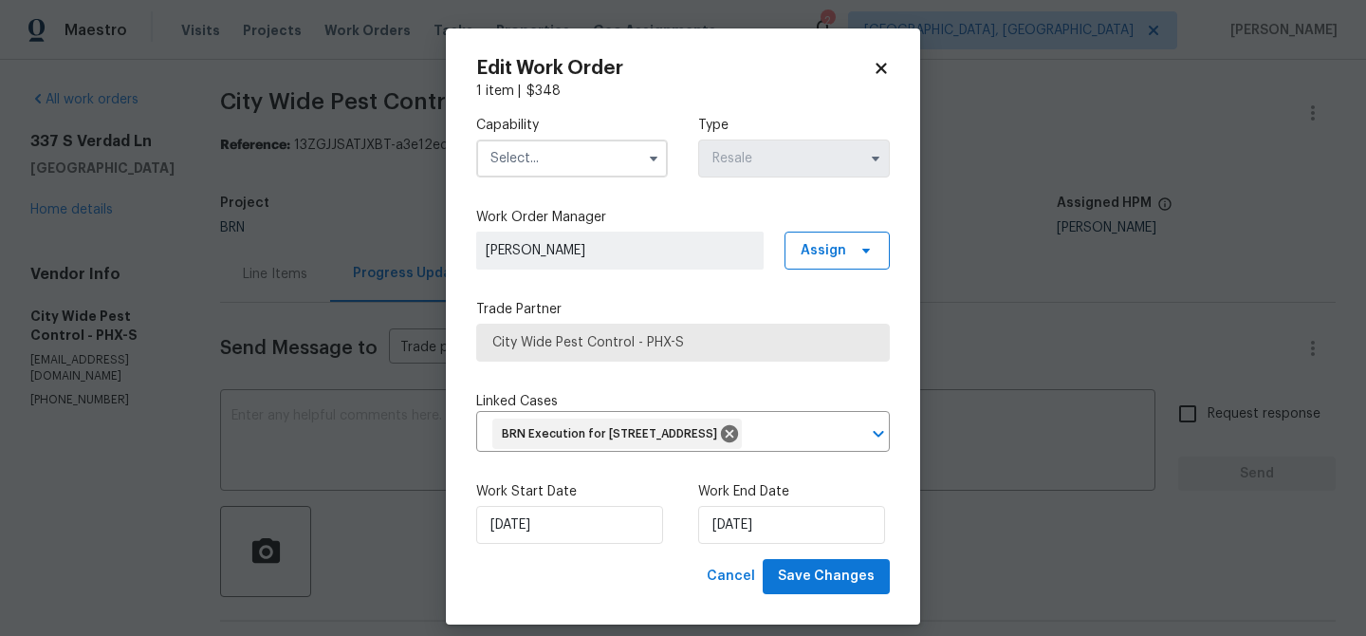
click at [553, 158] on input "text" at bounding box center [572, 158] width 192 height 38
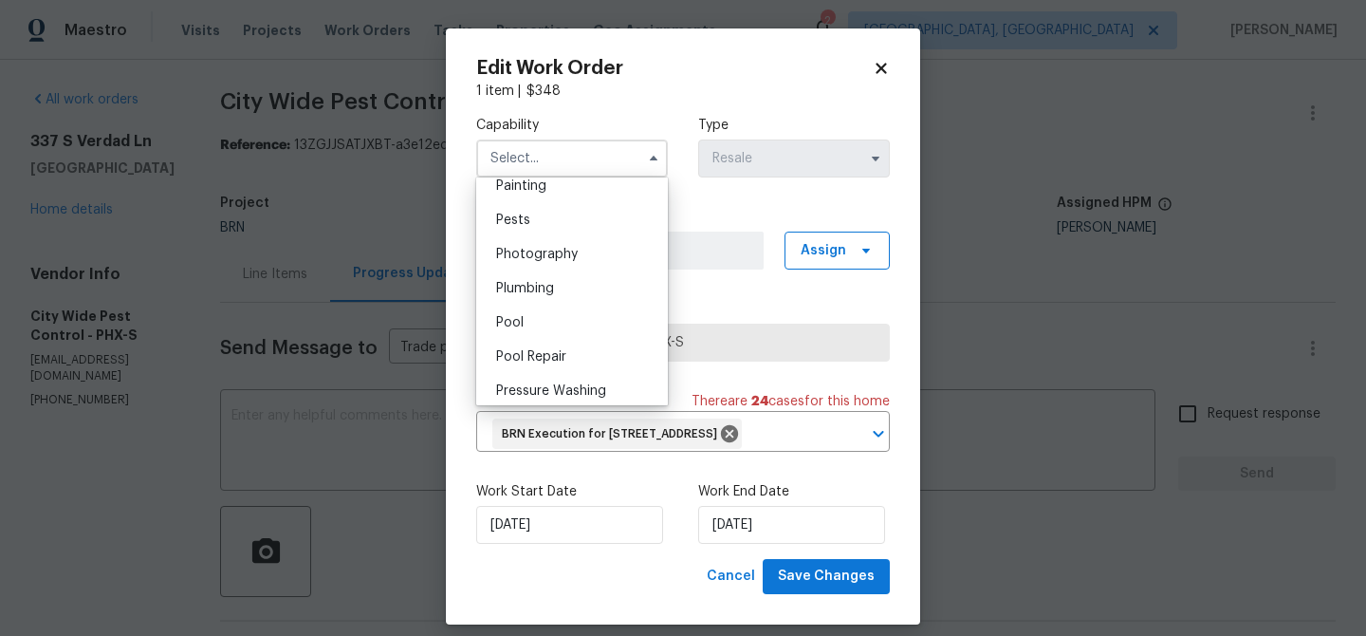
scroll to position [1608, 0]
click at [524, 206] on div "Pests" at bounding box center [572, 219] width 182 height 34
type input "Pests"
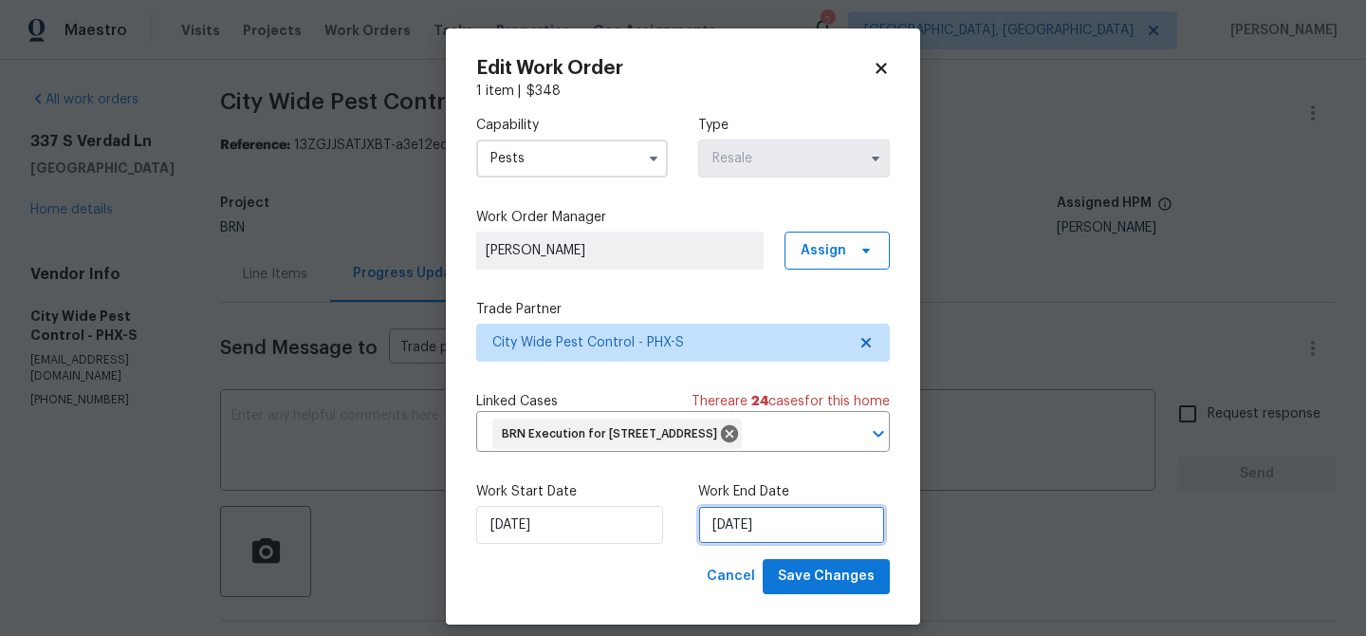
click at [730, 544] on input "27/08/2025" at bounding box center [791, 525] width 187 height 38
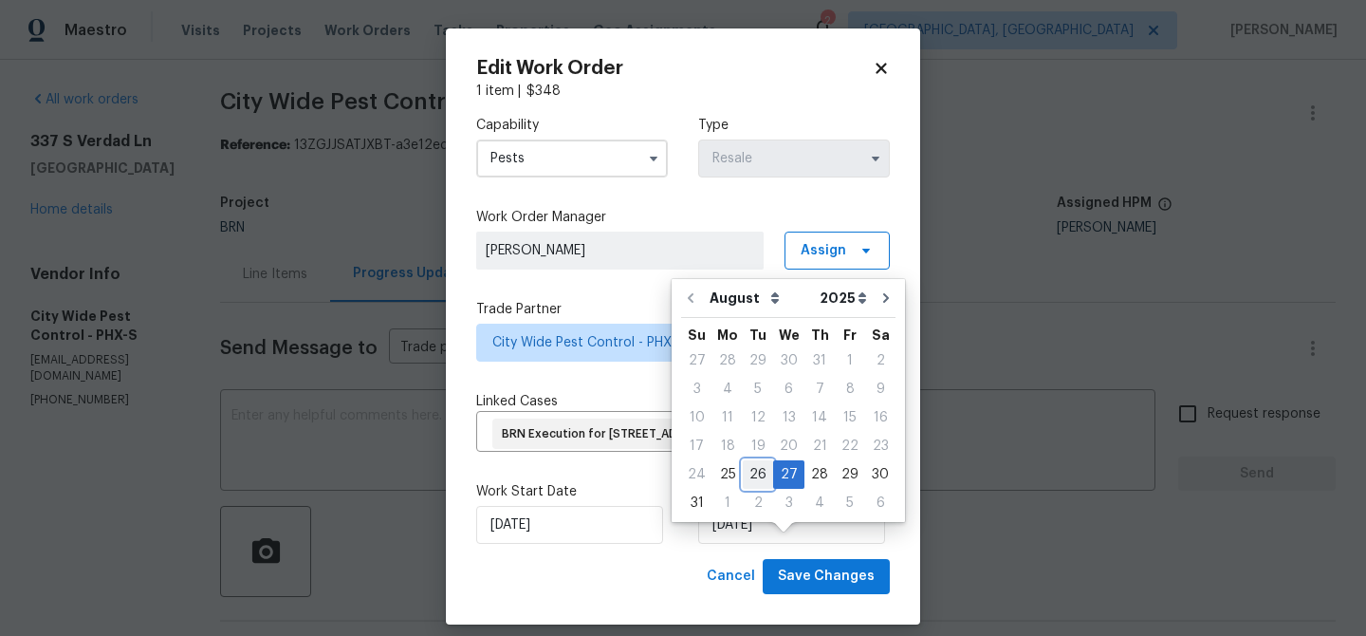
click at [745, 470] on div "26" at bounding box center [758, 474] width 30 height 27
type input "26/08/2025"
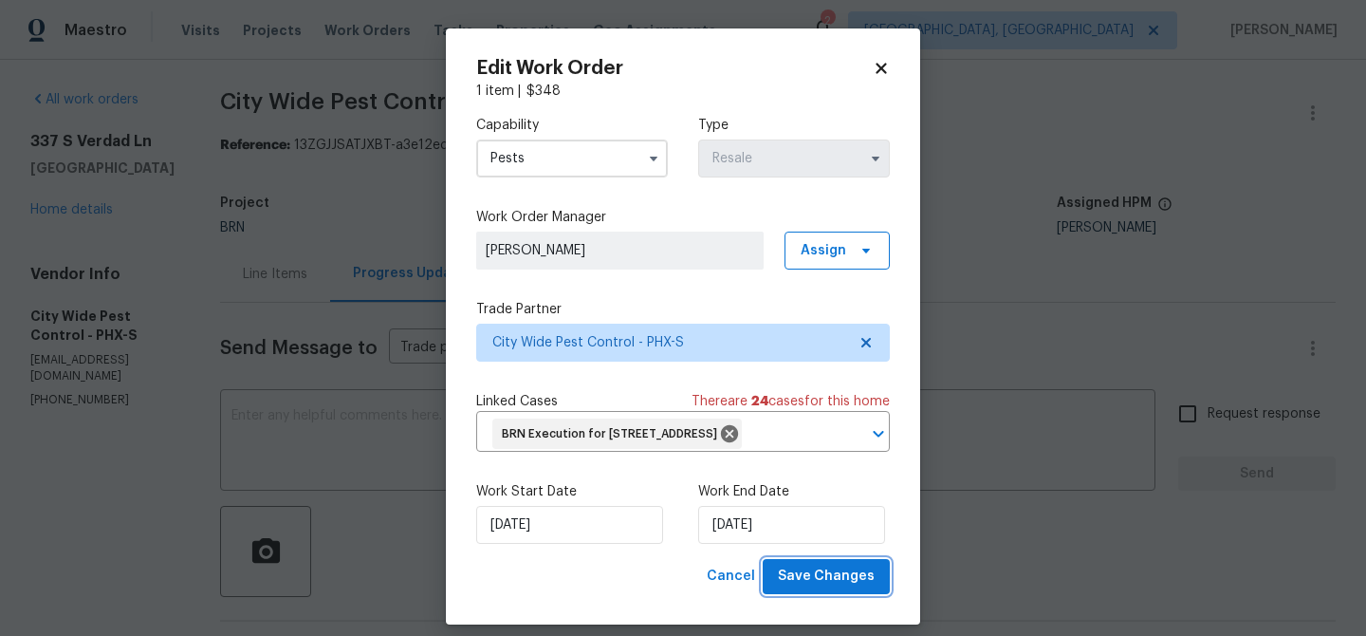
click at [815, 588] on span "Save Changes" at bounding box center [826, 576] width 97 height 24
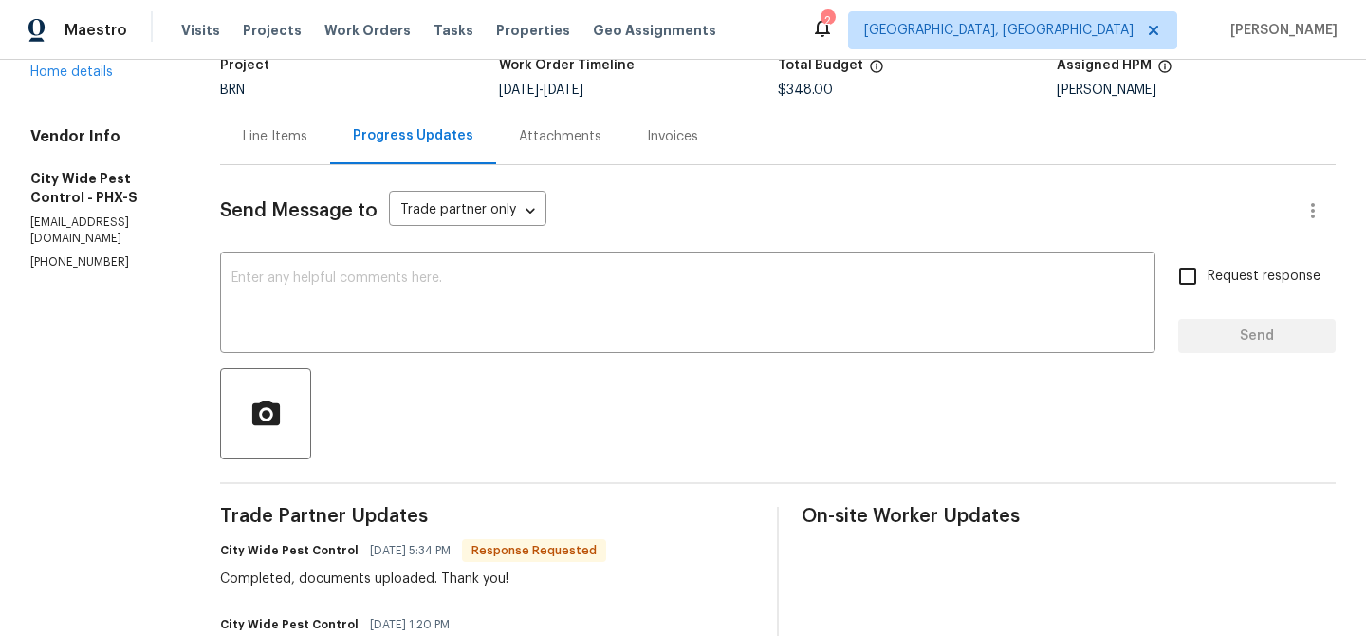
scroll to position [136, 0]
click at [258, 153] on div "Line Items" at bounding box center [275, 138] width 110 height 56
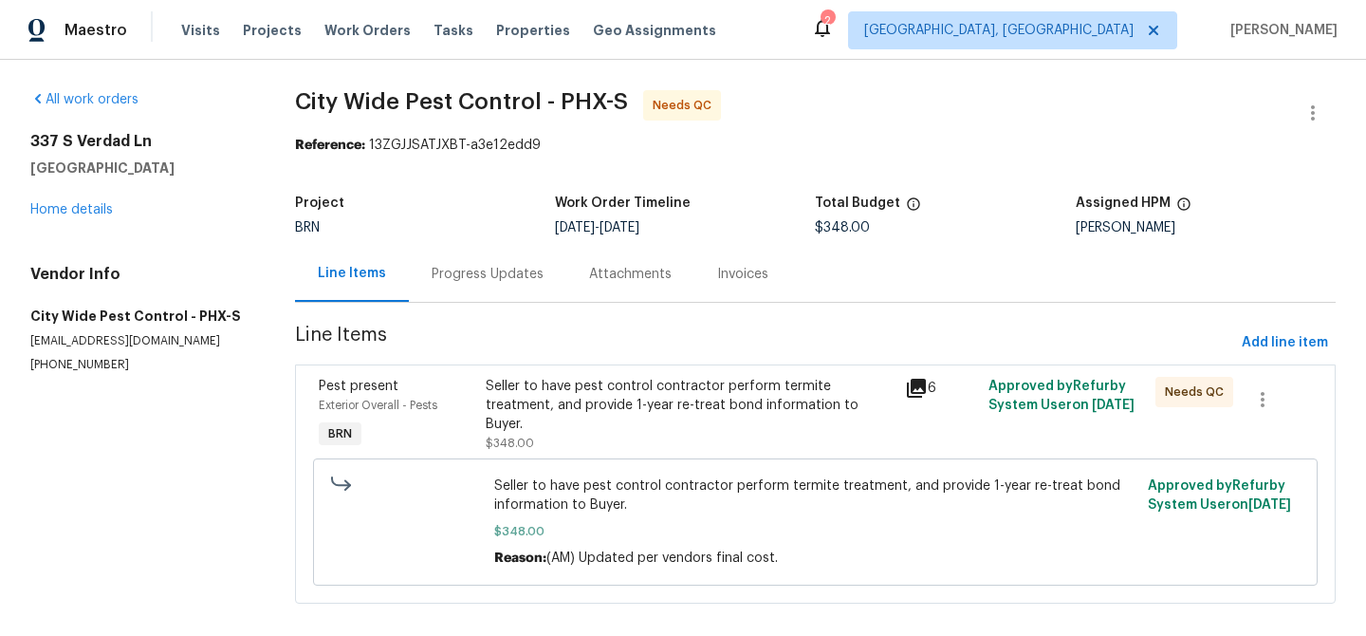
click at [462, 253] on div "Progress Updates" at bounding box center [487, 274] width 157 height 56
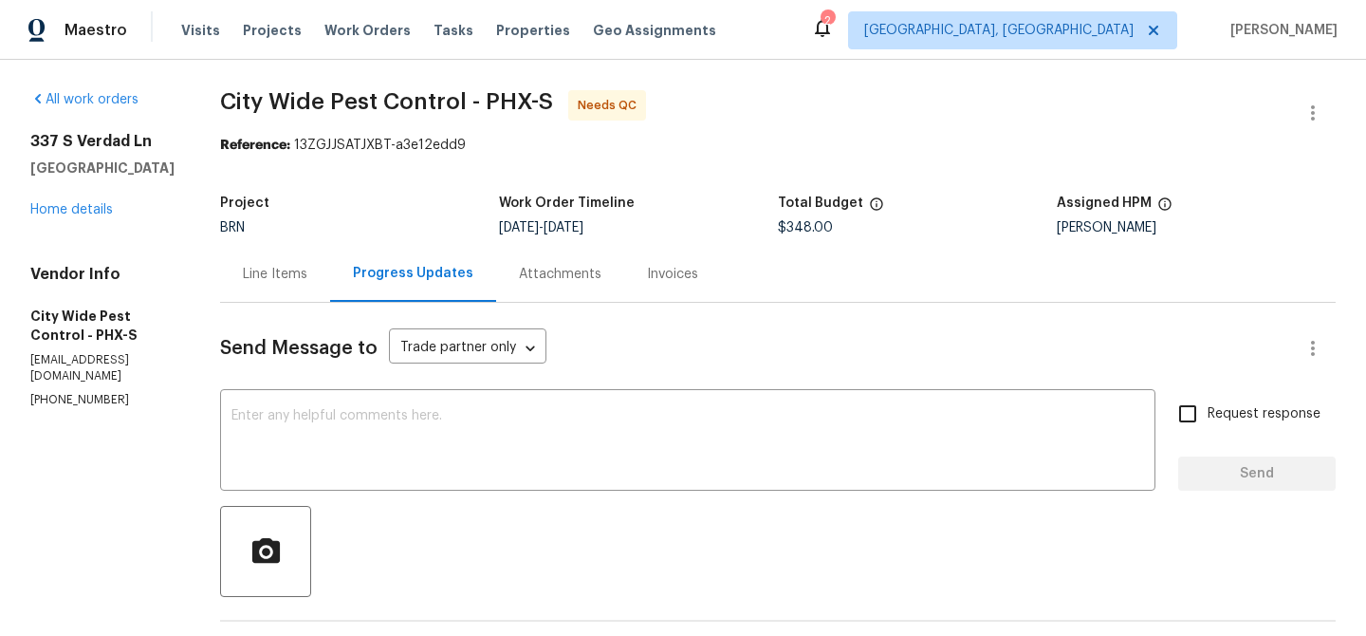
click at [261, 283] on div "Line Items" at bounding box center [275, 274] width 64 height 19
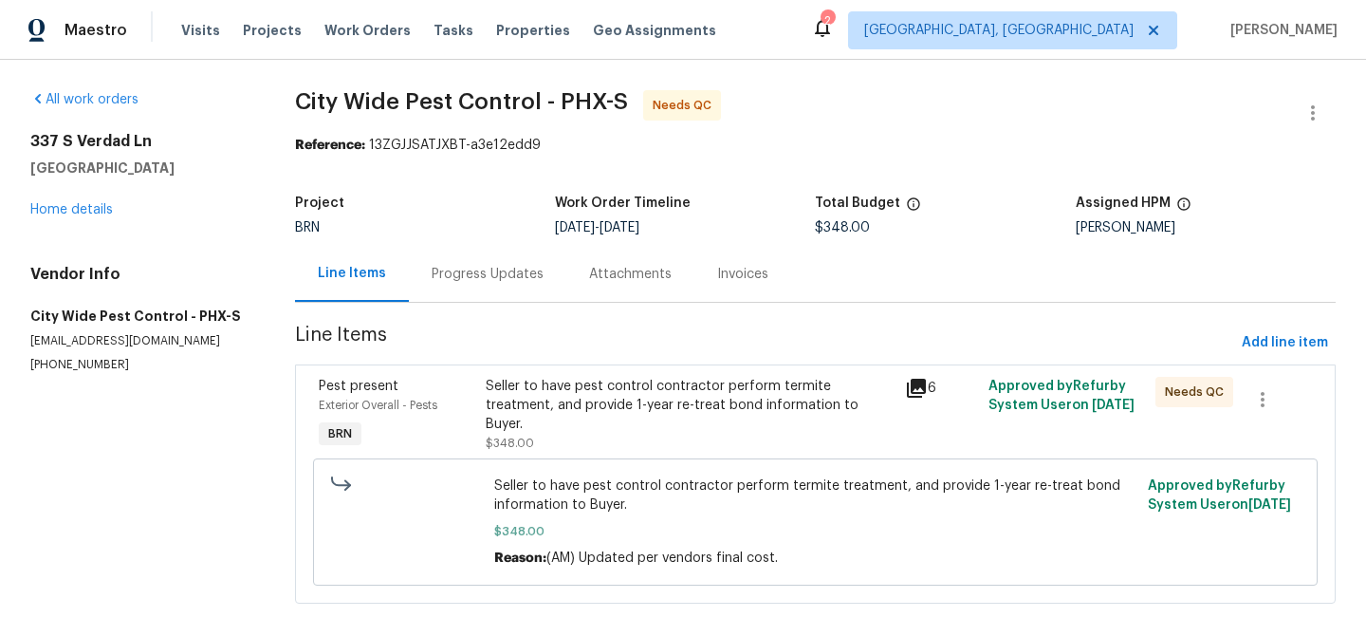
click at [563, 429] on div "Seller to have pest control contractor perform termite treatment, and provide 1…" at bounding box center [689, 415] width 407 height 76
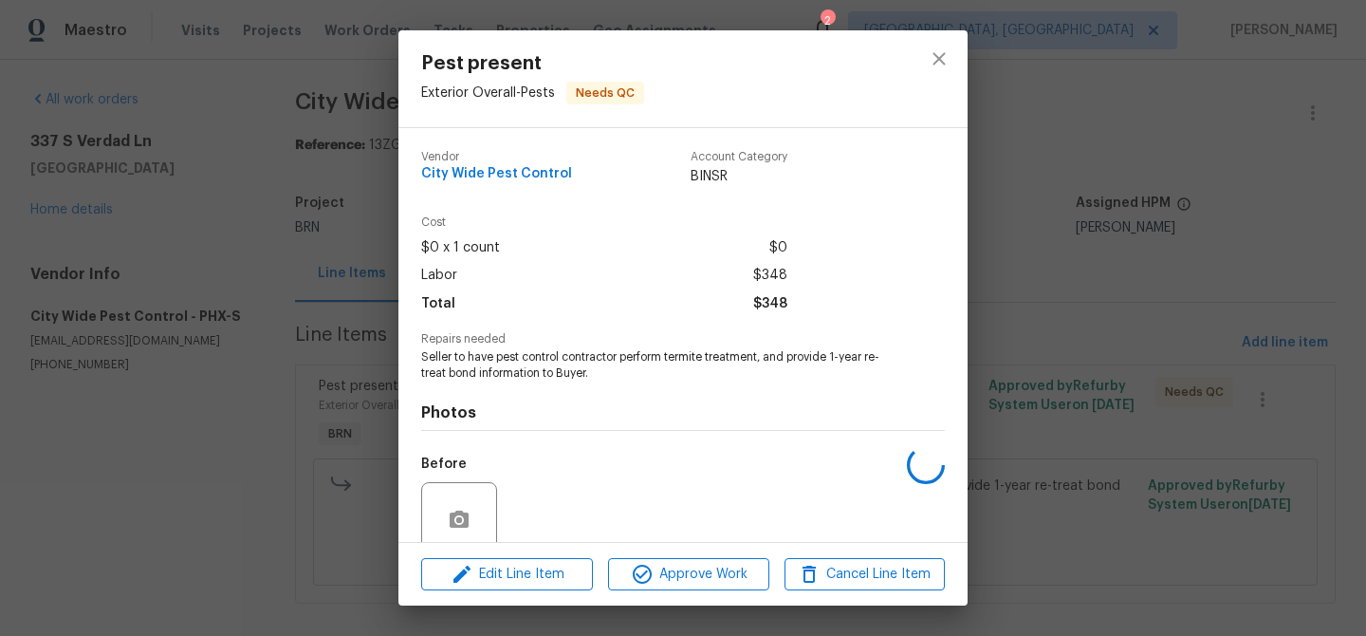
scroll to position [158, 0]
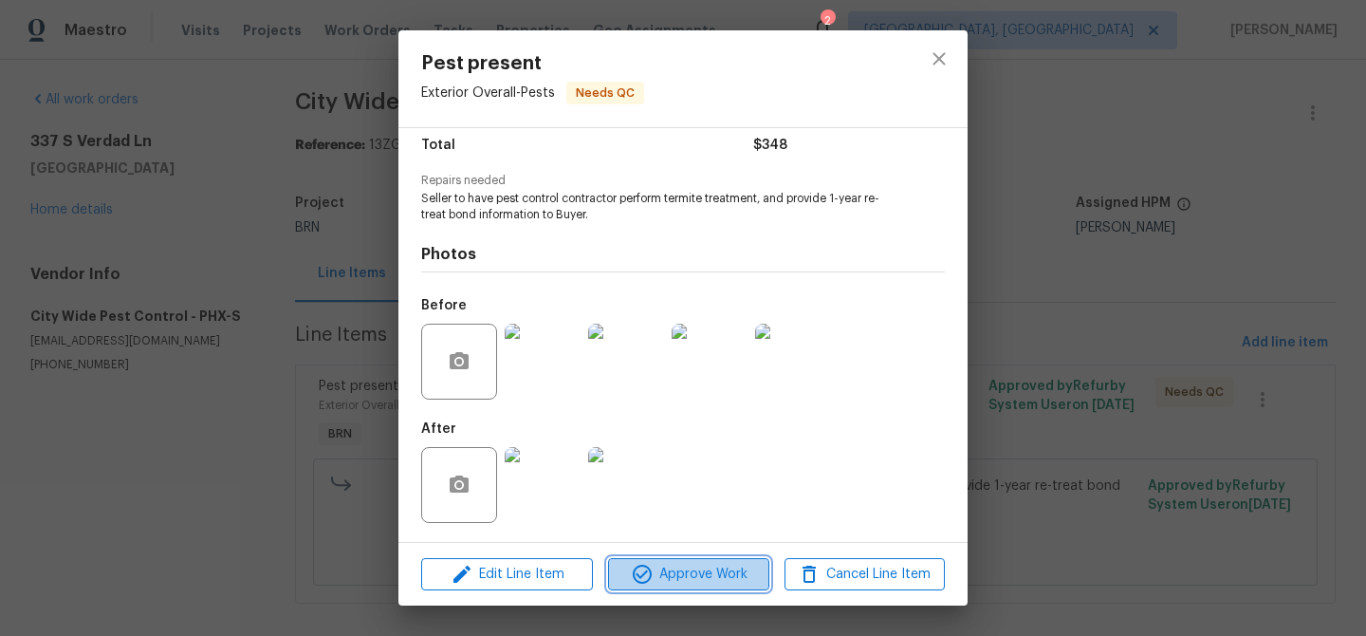
click at [652, 571] on icon "button" at bounding box center [642, 573] width 23 height 23
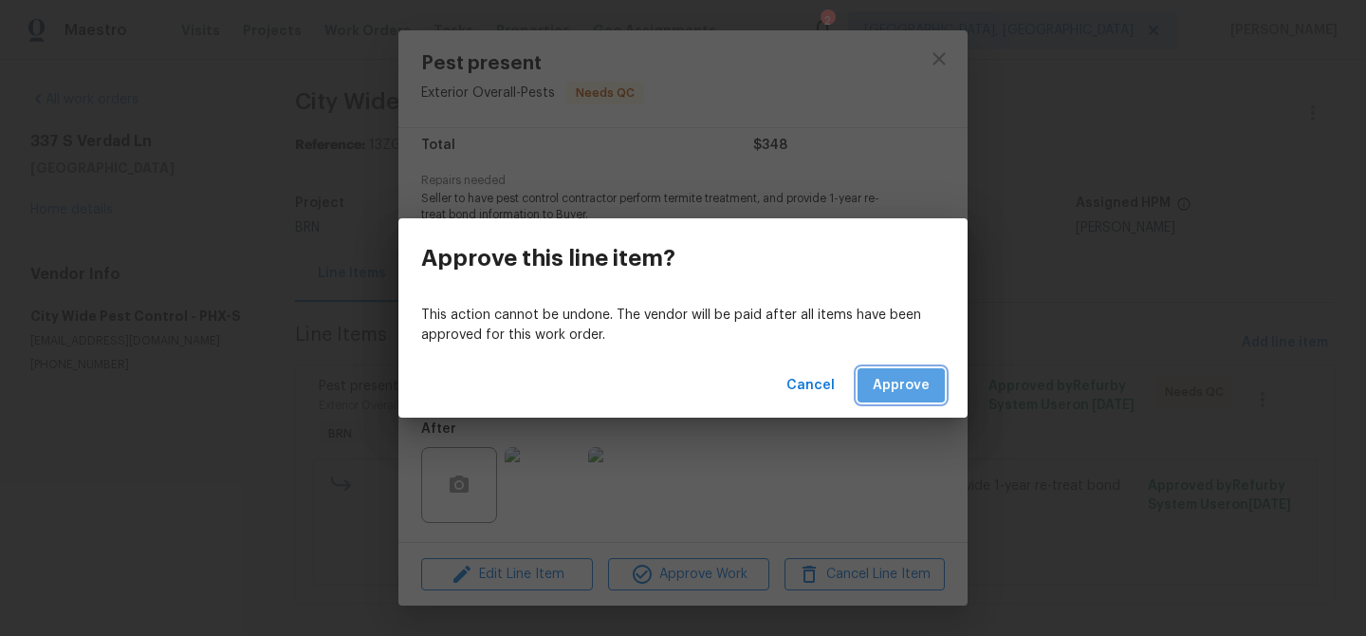
click at [887, 380] on span "Approve" at bounding box center [901, 386] width 57 height 24
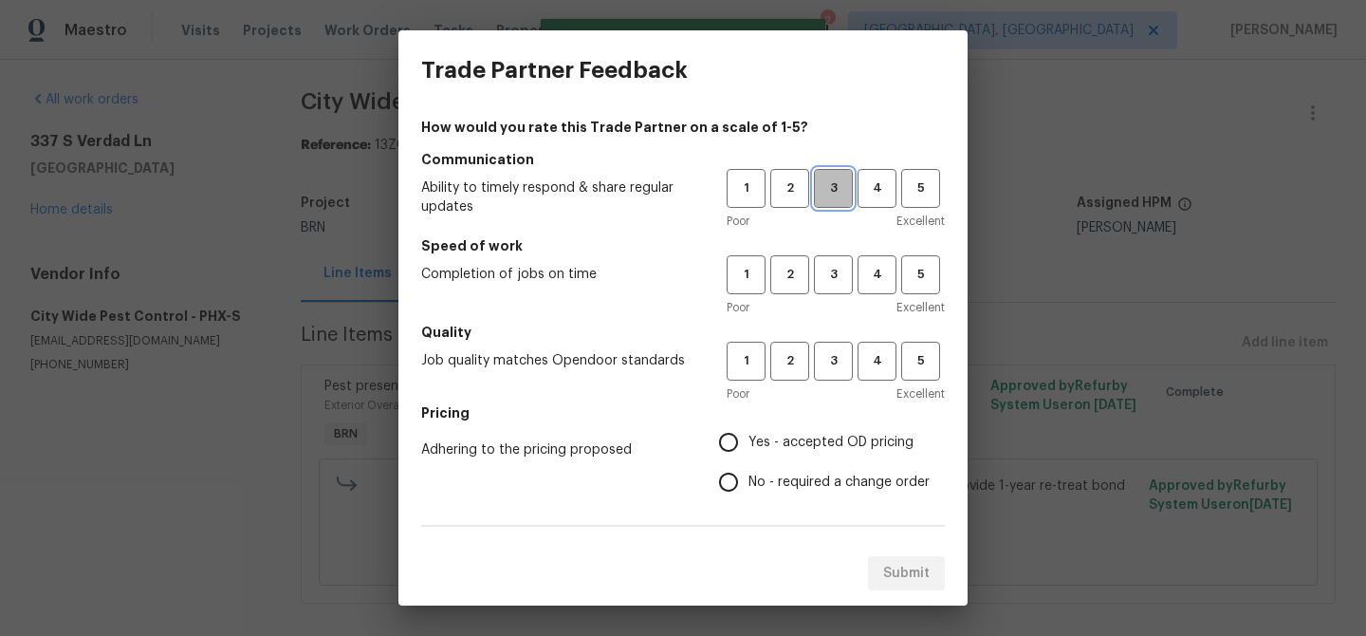
click at [827, 196] on span "3" at bounding box center [833, 188] width 35 height 22
click at [827, 251] on h5 "Speed of work" at bounding box center [683, 245] width 524 height 19
click at [827, 260] on button "3" at bounding box center [833, 274] width 39 height 39
click at [827, 362] on span "3" at bounding box center [833, 361] width 35 height 22
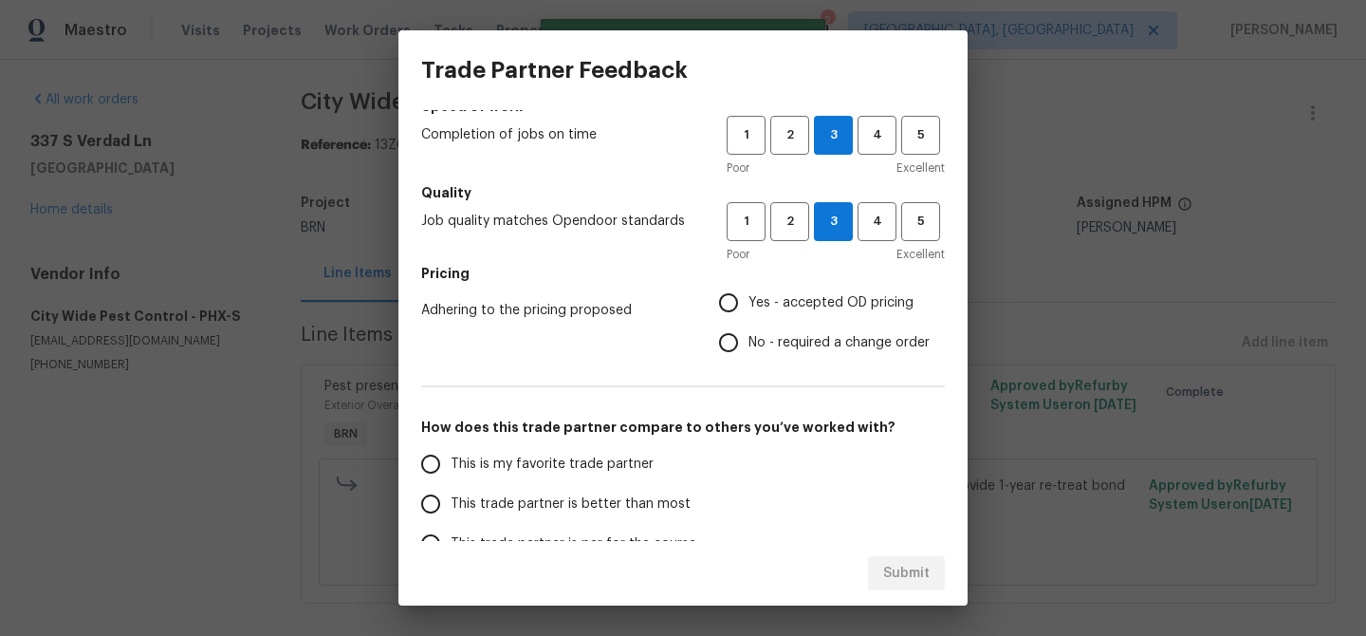
click at [754, 356] on label "No - required a change order" at bounding box center [819, 342] width 221 height 40
click at [748, 356] on input "No - required a change order" at bounding box center [729, 342] width 40 height 40
radio input "true"
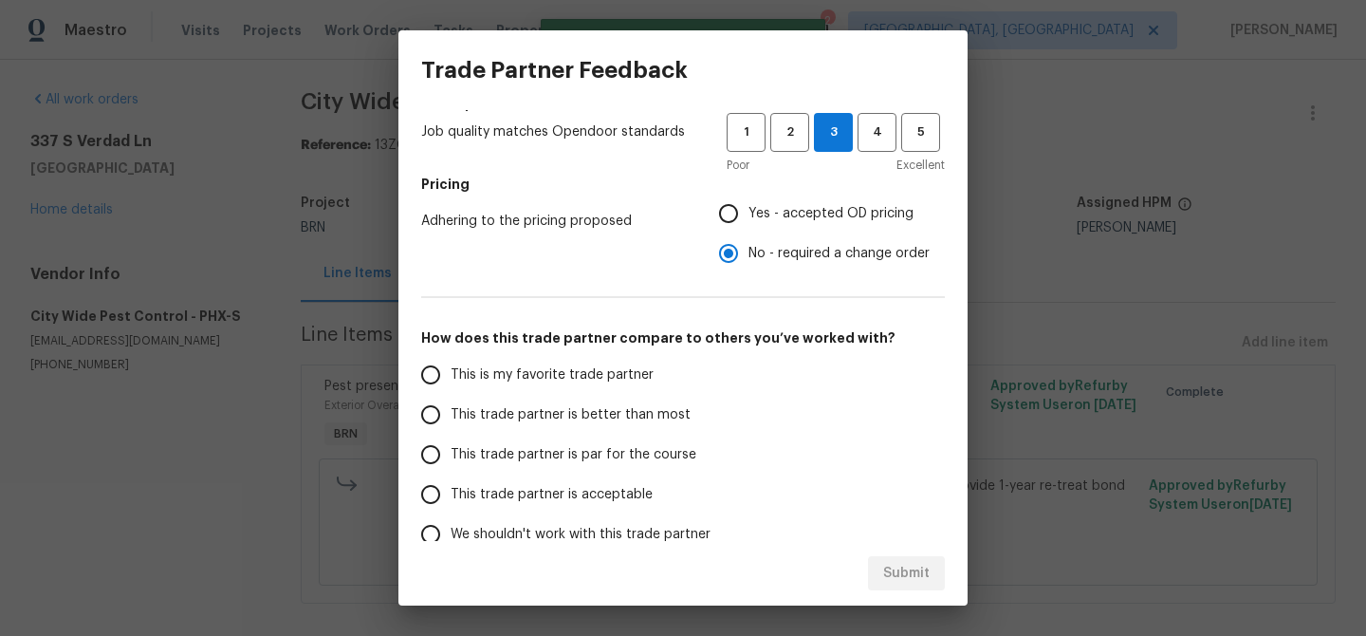
scroll to position [294, 0]
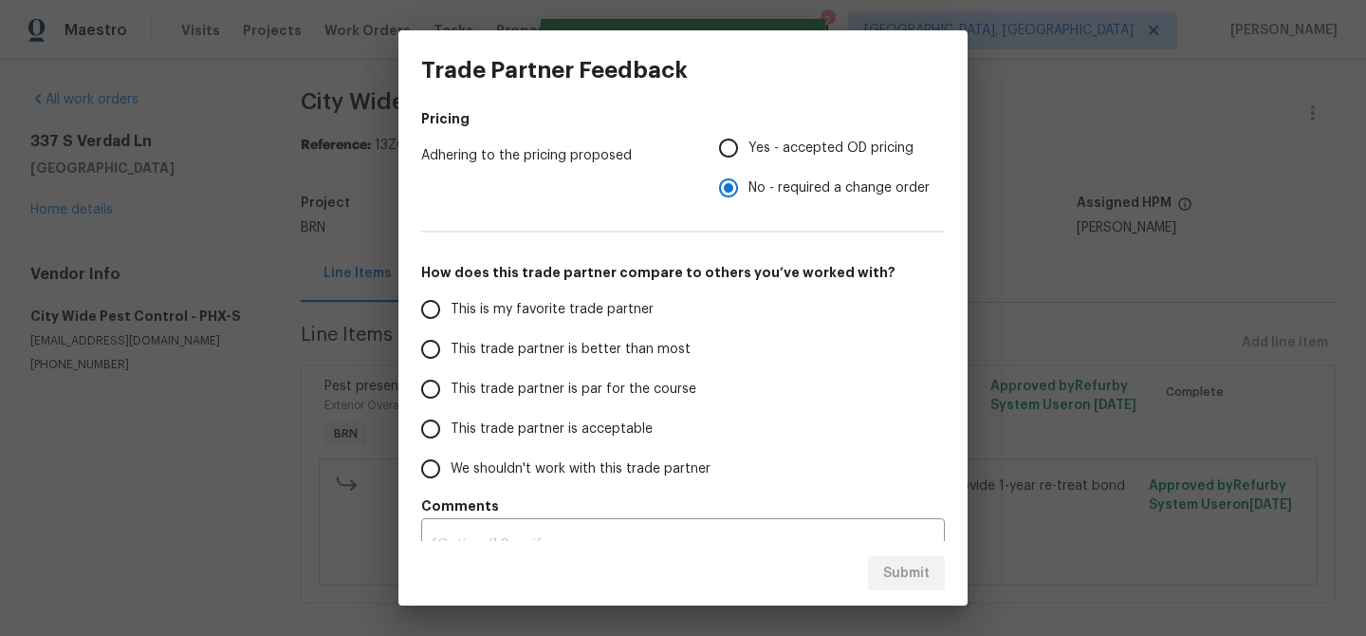
click at [544, 342] on span "This trade partner is better than most" at bounding box center [571, 350] width 240 height 20
click at [451, 342] on input "This trade partner is better than most" at bounding box center [431, 349] width 40 height 40
radio input "false"
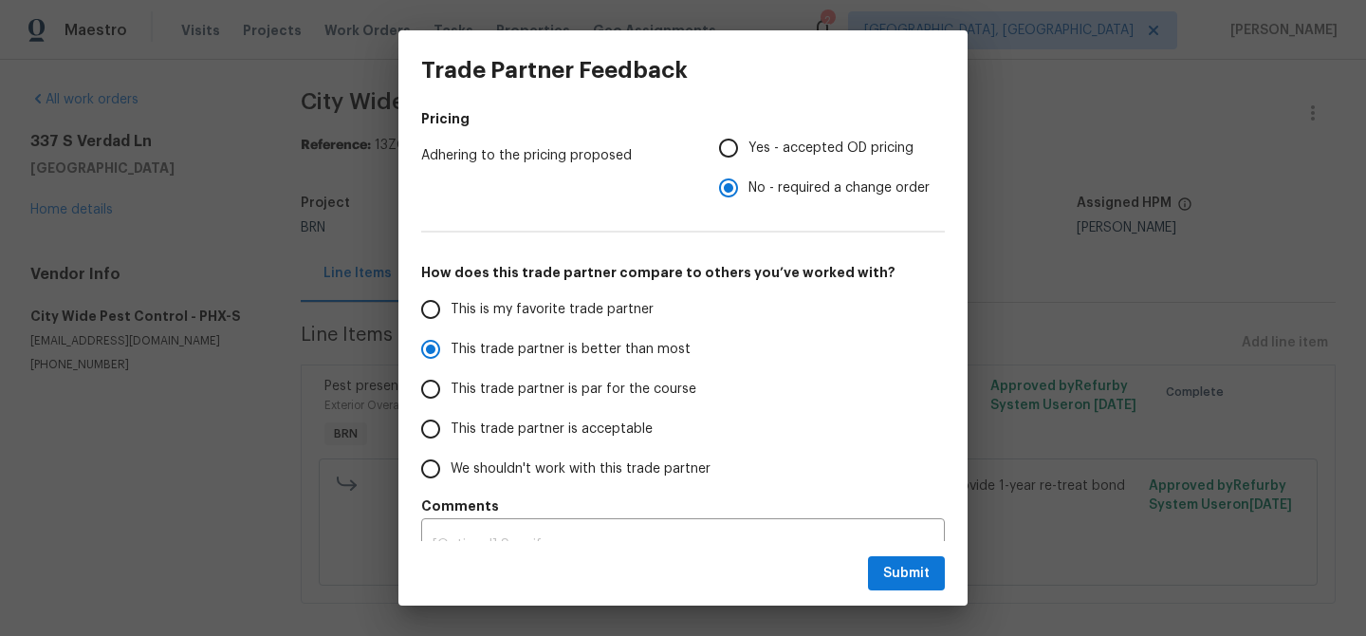
click at [621, 312] on span "This is my favorite trade partner" at bounding box center [552, 310] width 203 height 20
click at [451, 312] on input "This is my favorite trade partner" at bounding box center [431, 309] width 40 height 40
click at [894, 564] on span "Submit" at bounding box center [906, 574] width 46 height 24
radio input "true"
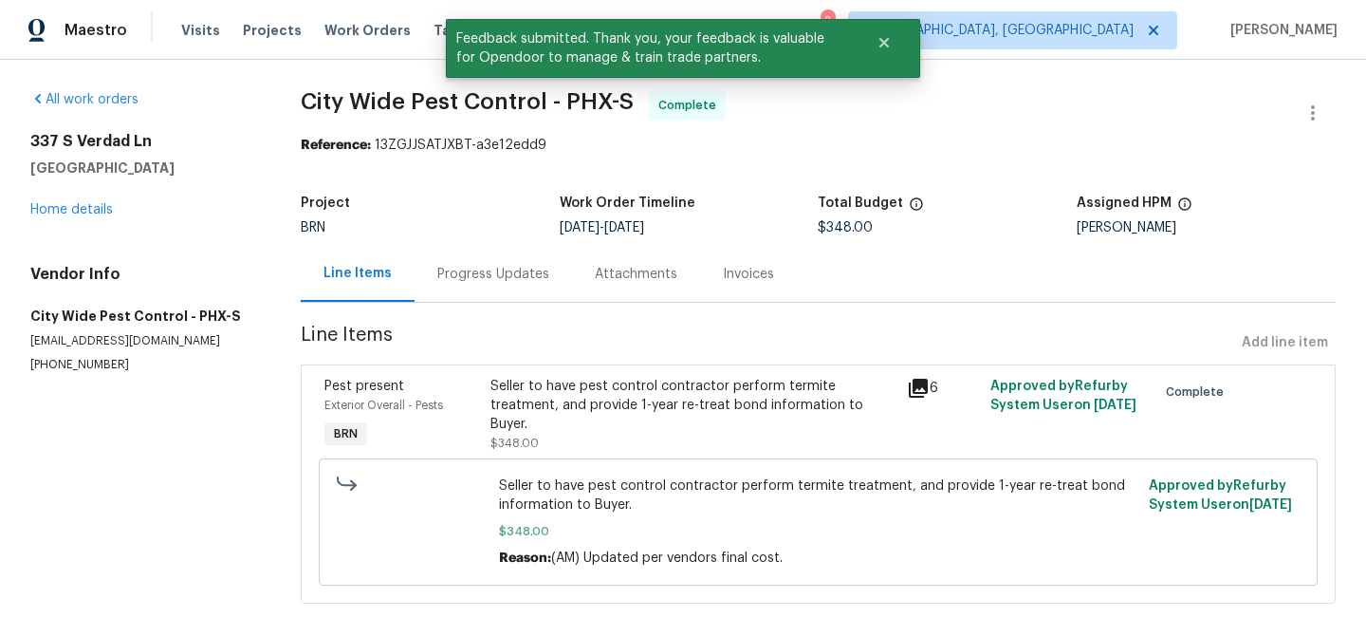
click at [473, 262] on div "Progress Updates" at bounding box center [493, 274] width 157 height 56
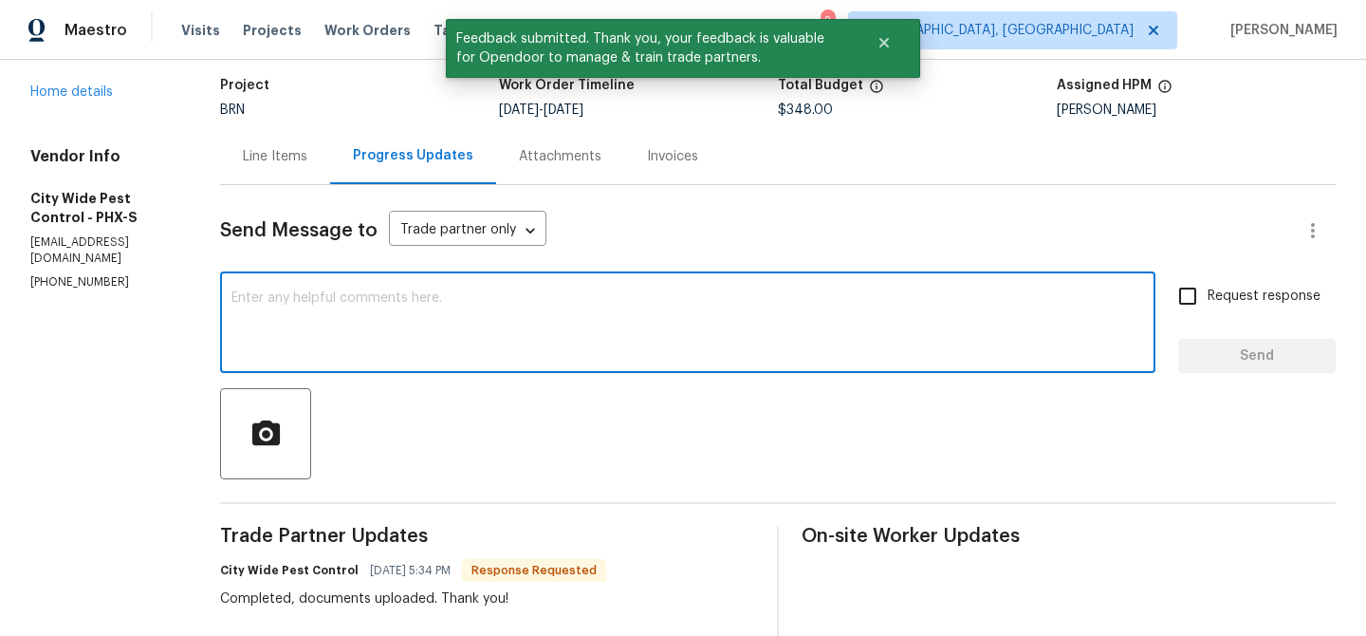
click at [440, 325] on textarea at bounding box center [687, 324] width 912 height 66
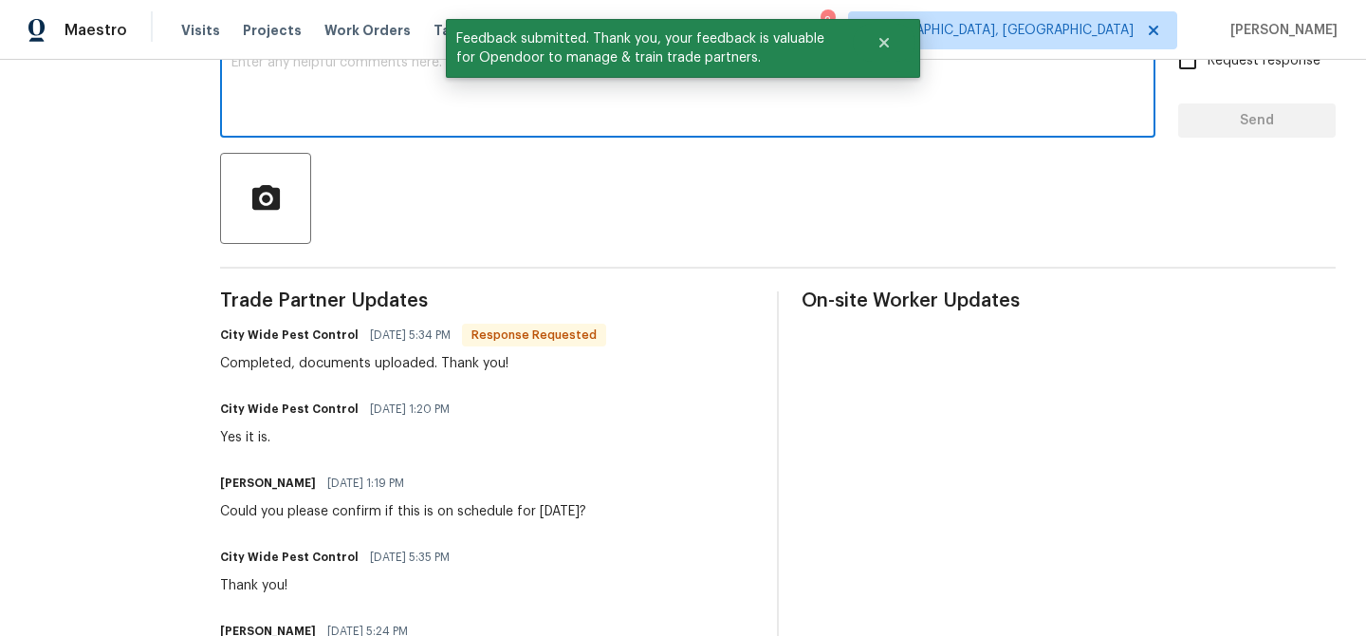
scroll to position [357, 0]
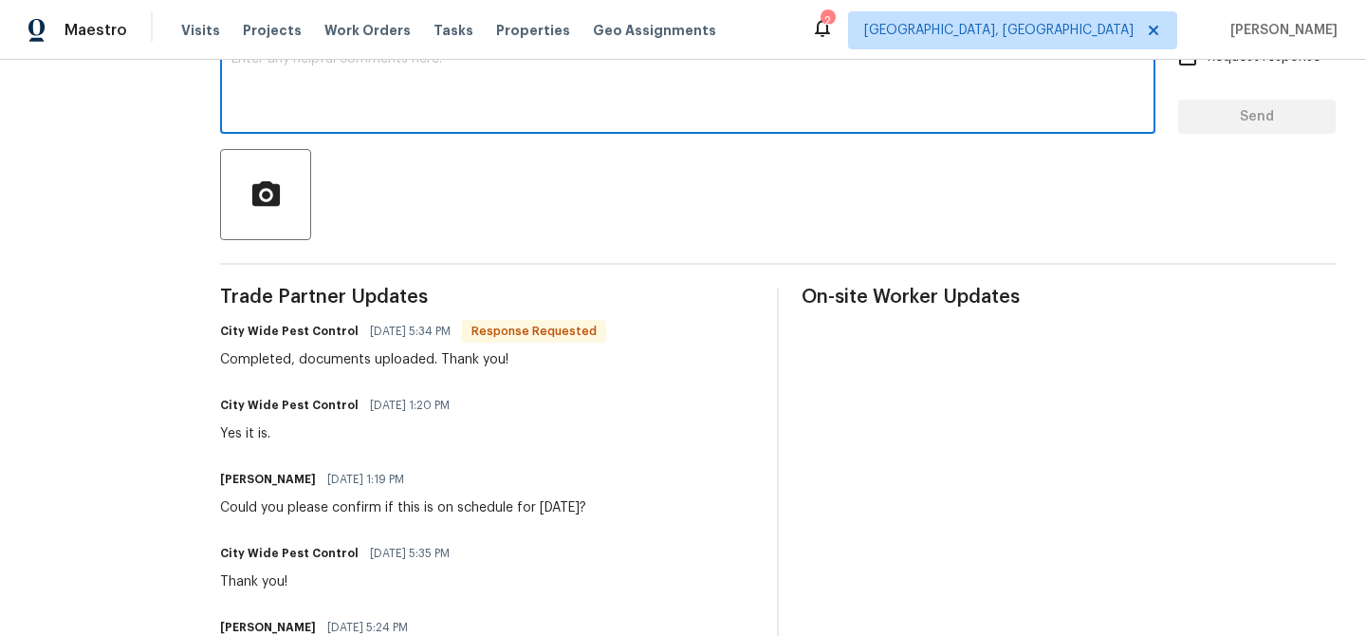
paste textarea "WO is approved, Please upload the invoice under the invoice section.Thanks"
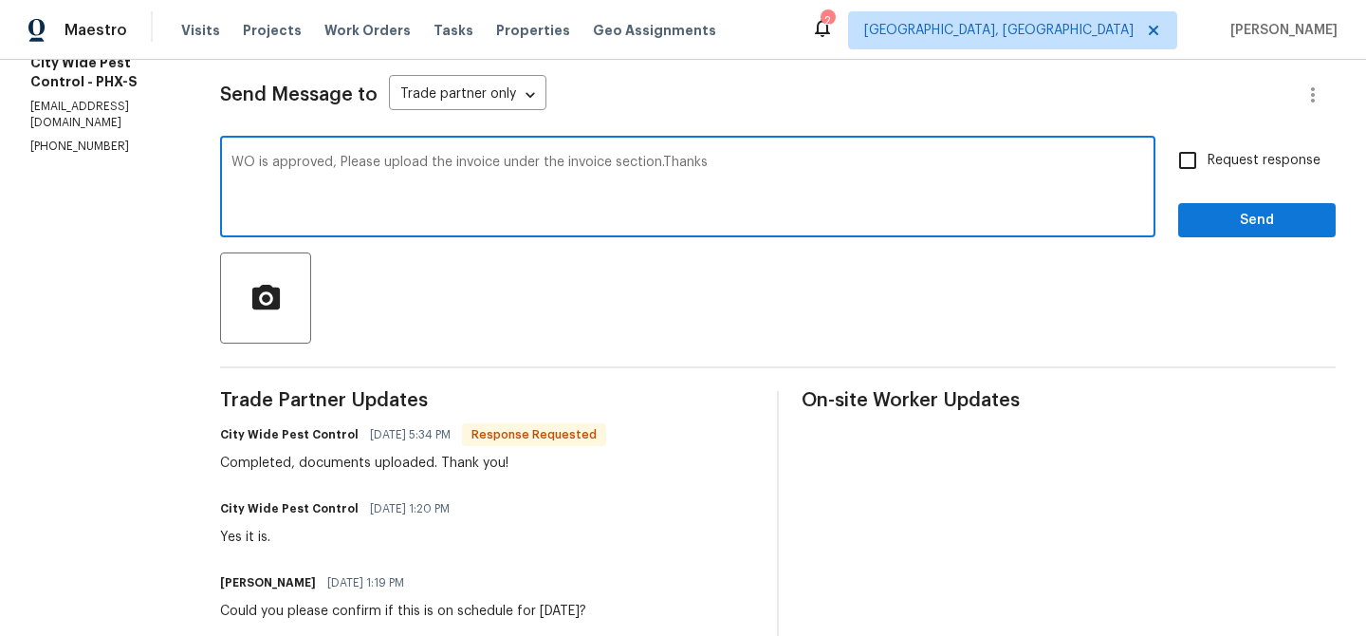
type textarea "WO is approved, Please upload the invoice under the invoice section.Thanks"
click at [1189, 170] on input "Request response" at bounding box center [1188, 160] width 40 height 40
checkbox input "true"
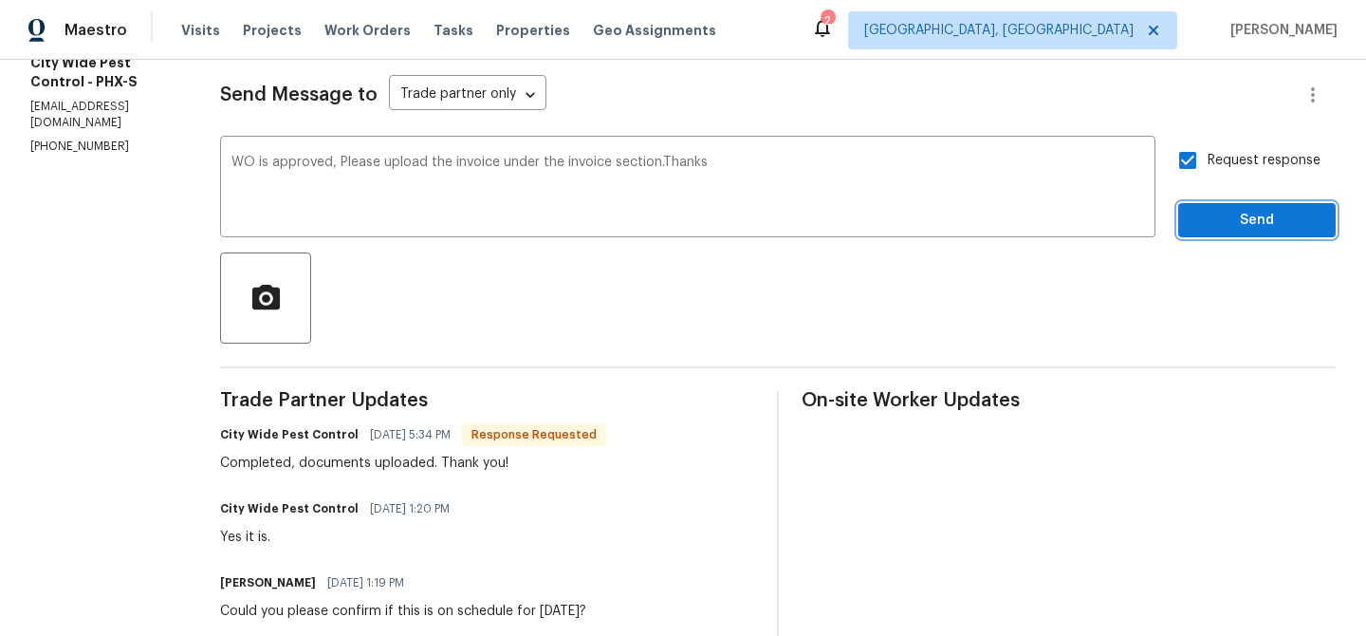
click at [1193, 219] on button "Send" at bounding box center [1256, 220] width 157 height 35
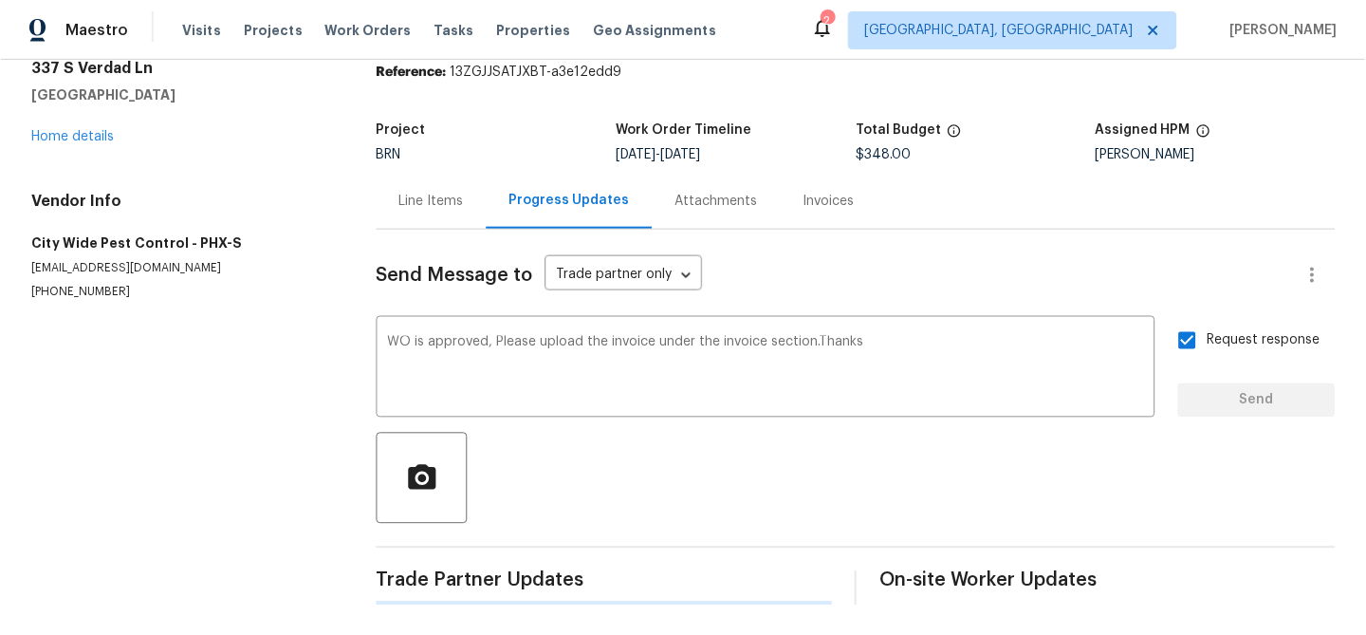
scroll to position [0, 0]
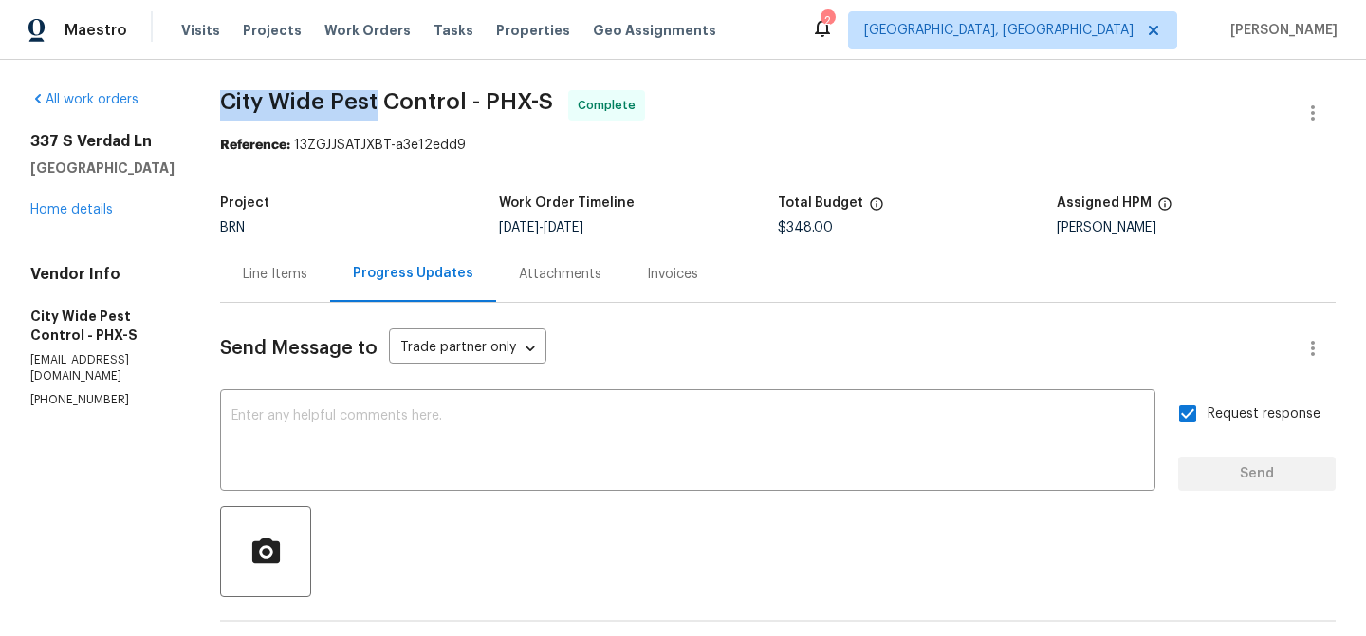
drag, startPoint x: 212, startPoint y: 95, endPoint x: 379, endPoint y: 101, distance: 167.1
copy span "City Wide Pest"
